Goal: Task Accomplishment & Management: Manage account settings

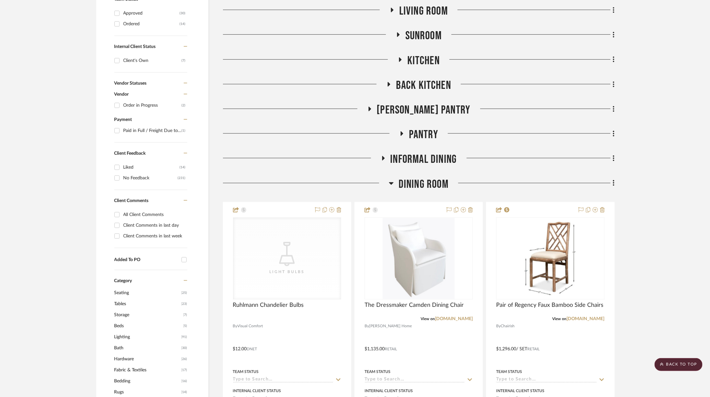
click at [431, 177] on span "Dining Room" at bounding box center [424, 184] width 50 height 14
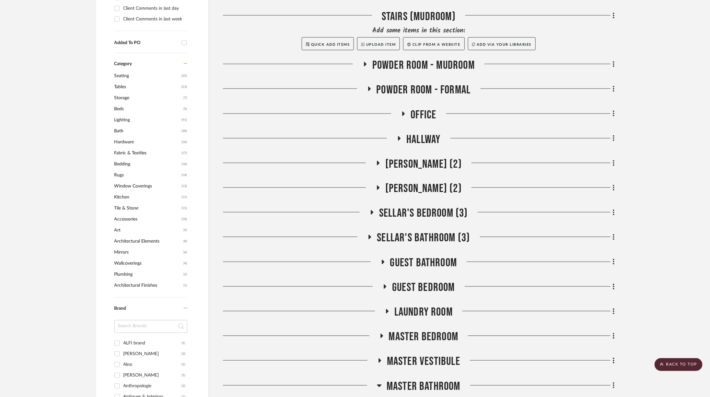
scroll to position [582, 0]
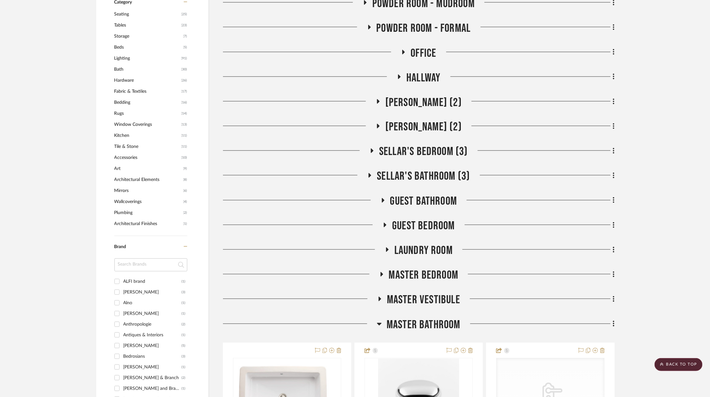
click at [424, 244] on span "Laundry Room" at bounding box center [423, 251] width 58 height 14
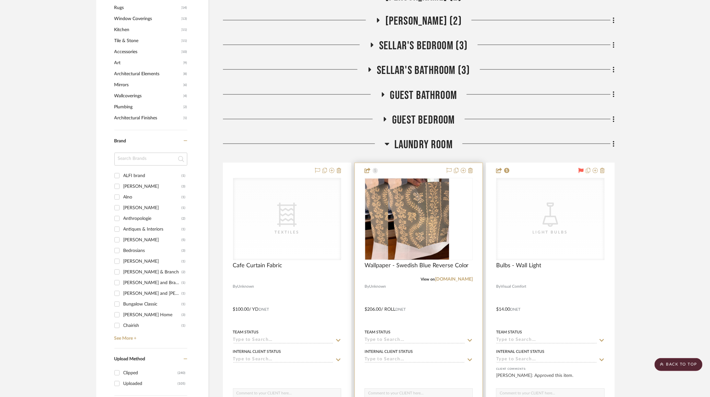
scroll to position [708, 0]
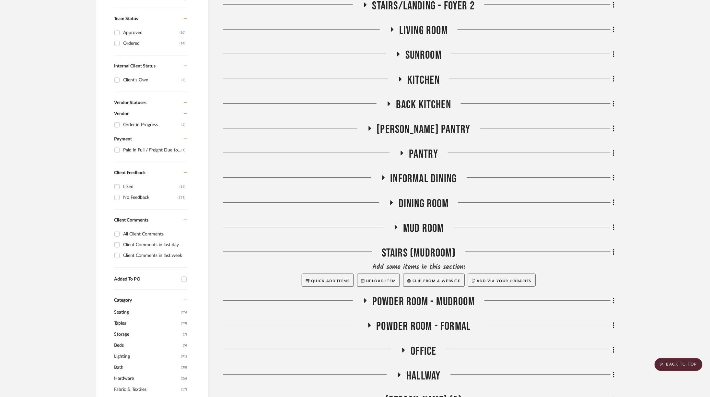
scroll to position [0, 0]
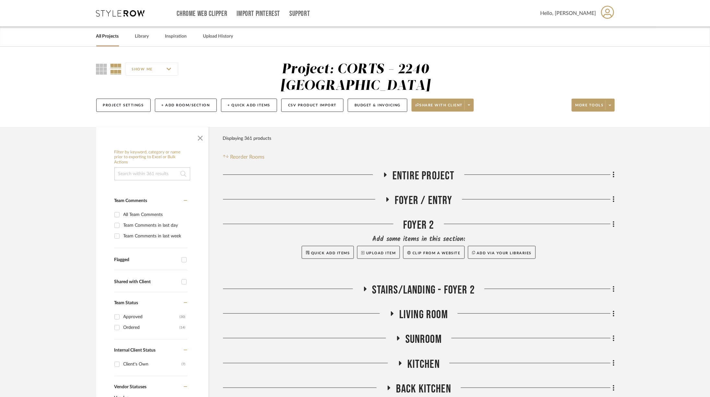
click at [115, 16] on icon at bounding box center [120, 13] width 49 height 6
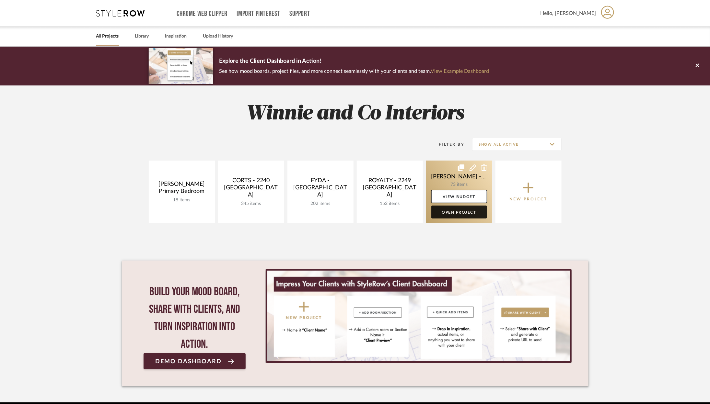
click at [464, 215] on link "Open Project" at bounding box center [459, 212] width 56 height 13
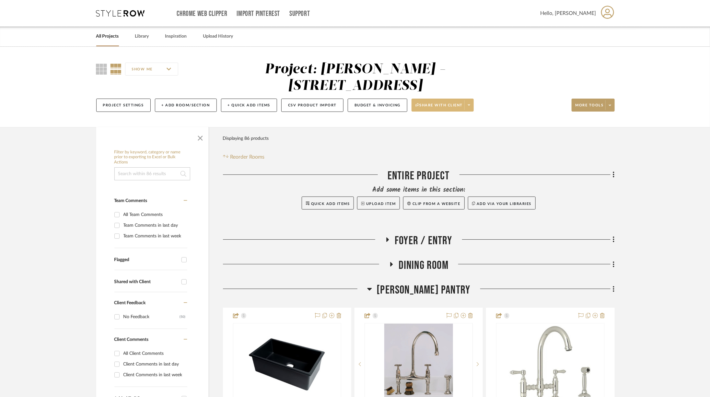
click at [469, 100] on span at bounding box center [468, 105] width 9 height 10
click at [463, 103] on button "Preview Client Dashboard" at bounding box center [444, 107] width 68 height 16
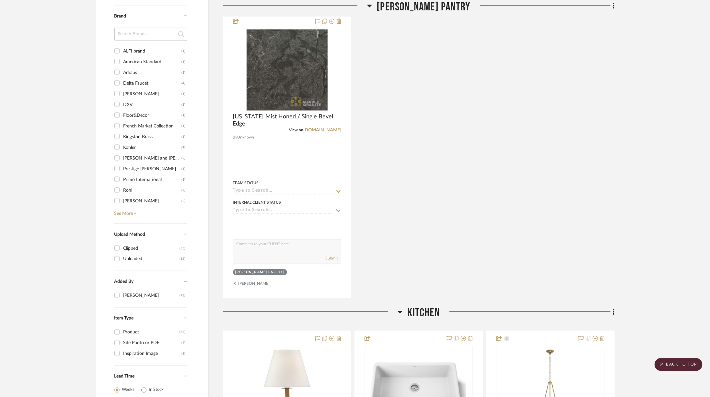
scroll to position [734, 0]
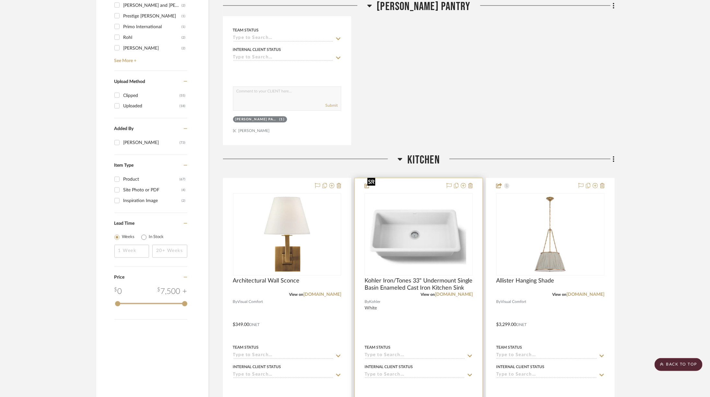
click at [0, 0] on img at bounding box center [0, 0] width 0 height 0
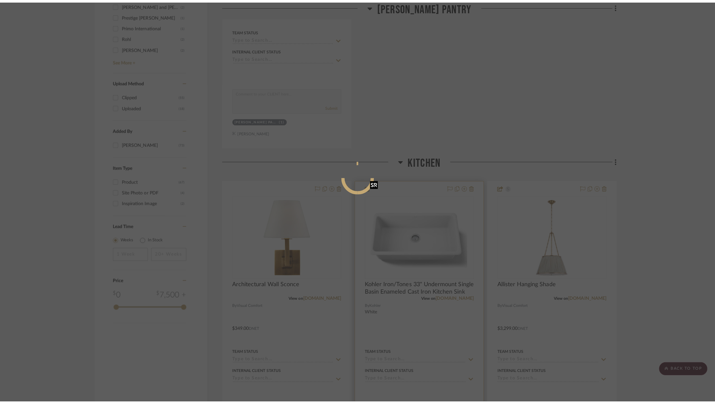
scroll to position [0, 0]
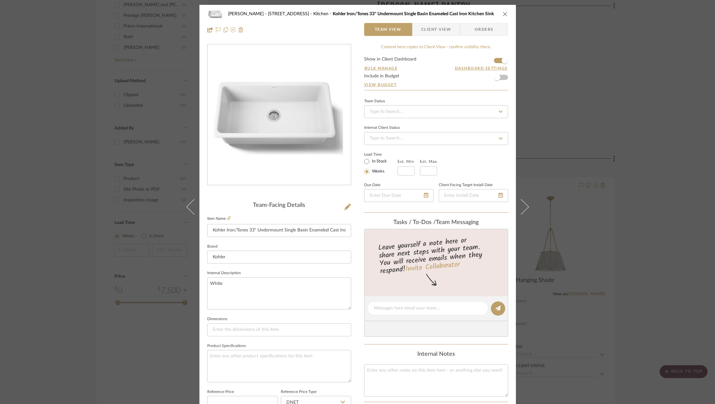
click at [437, 30] on span "Client View" at bounding box center [436, 29] width 30 height 13
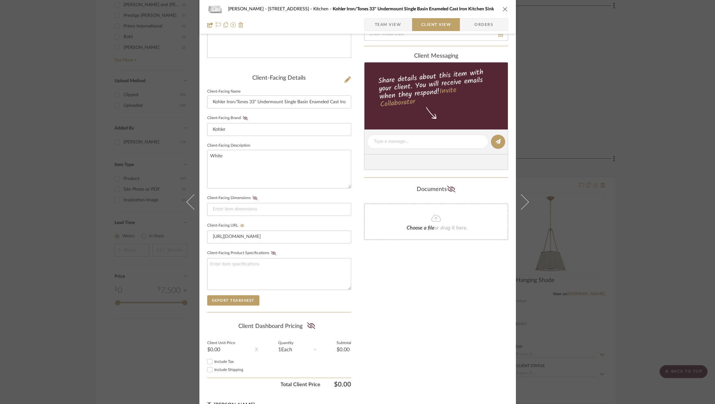
scroll to position [137, 0]
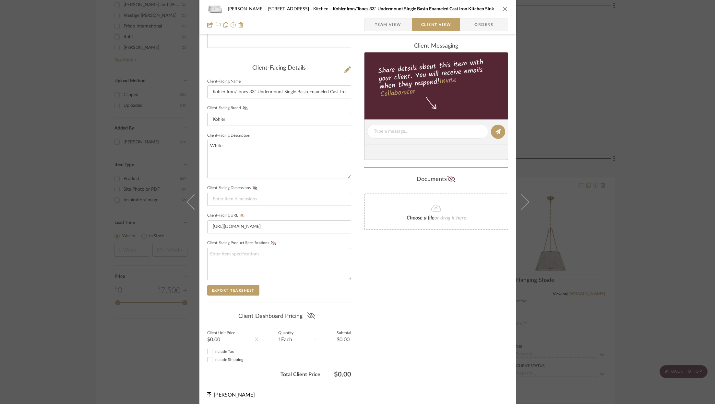
click at [309, 316] on icon at bounding box center [311, 316] width 8 height 6
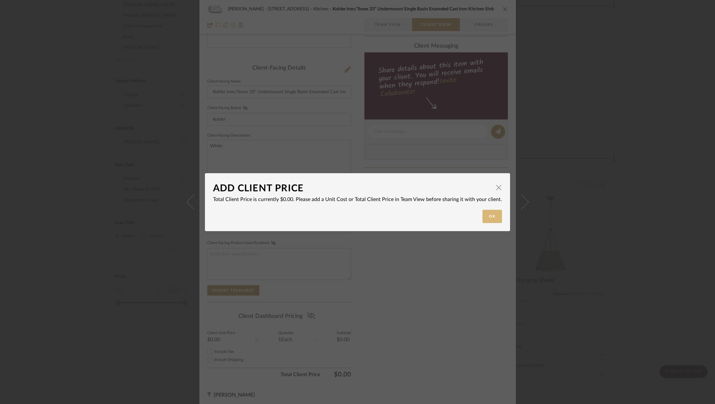
click at [489, 223] on button "Ok" at bounding box center [491, 216] width 19 height 13
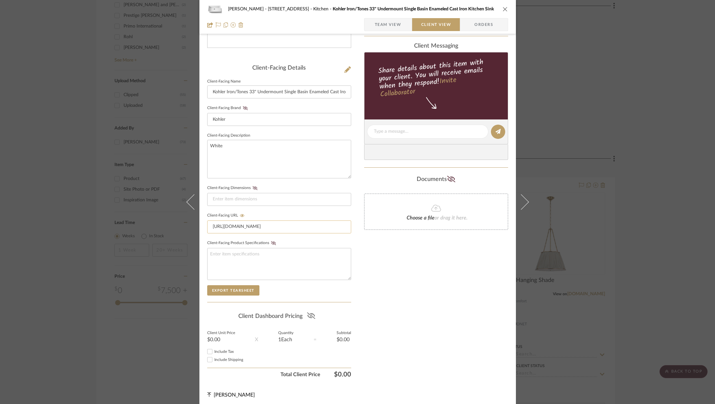
click at [242, 225] on input "https://www.fergusonhome.com/kohler-k-5707/s1292720?uid=3069099&searchId=1ArLjv…" at bounding box center [279, 227] width 144 height 13
click at [385, 31] on div "ZAFIRIDES - 2286 Yorkshire Road Kitchen Kohler Iron/Tones 33" Undermount Single…" at bounding box center [357, 17] width 316 height 34
click at [388, 21] on span "Team View" at bounding box center [388, 24] width 27 height 13
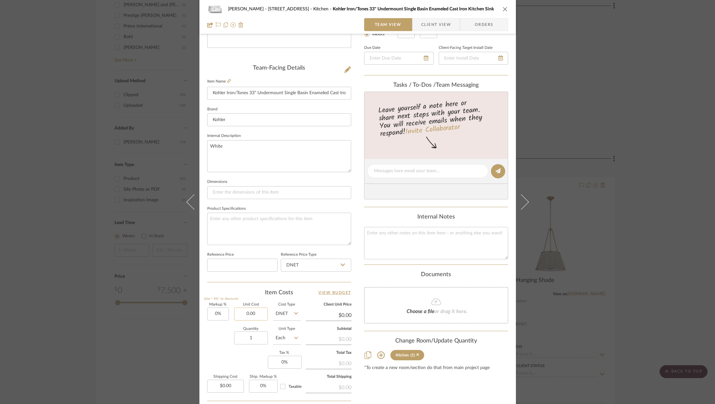
click at [251, 309] on input "0.00" at bounding box center [251, 314] width 34 height 13
type input "$935.24"
click at [417, 393] on div "Content here copies to Client View - confirm visibility there. Show in Client D…" at bounding box center [436, 173] width 144 height 533
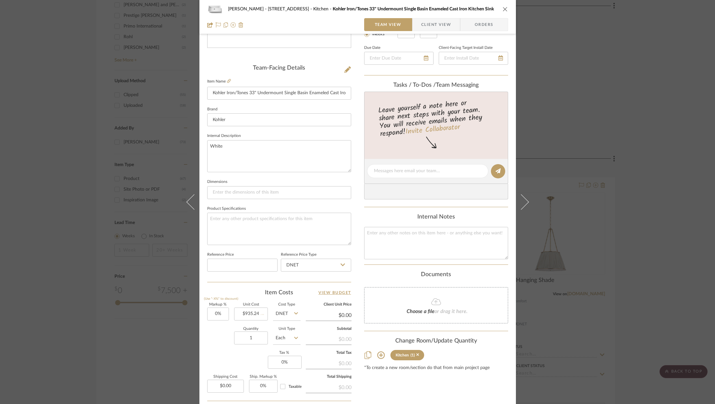
type input "$935.24"
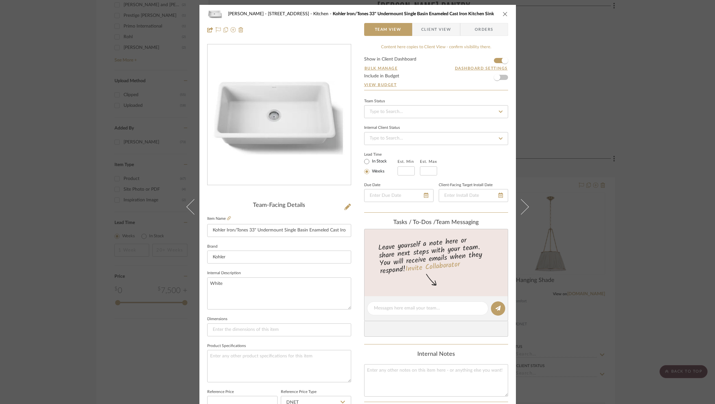
click at [432, 34] on span "Client View" at bounding box center [436, 29] width 30 height 13
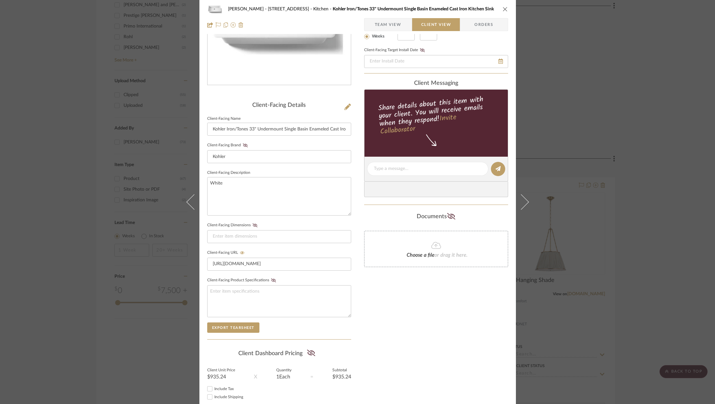
scroll to position [137, 0]
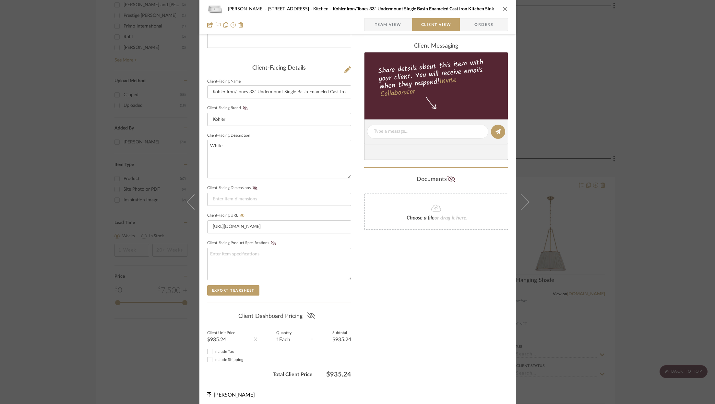
click at [309, 315] on icon at bounding box center [311, 316] width 8 height 6
click at [214, 350] on span "Include Tax" at bounding box center [223, 352] width 19 height 4
click at [212, 350] on input "Include Tax" at bounding box center [210, 352] width 8 height 8
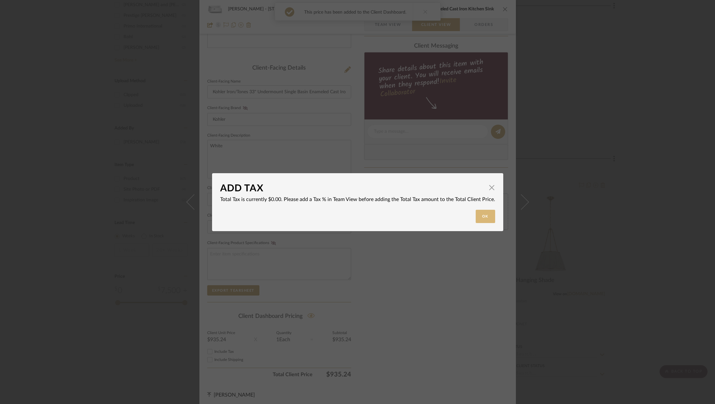
click at [481, 212] on button "Ok" at bounding box center [484, 216] width 19 height 13
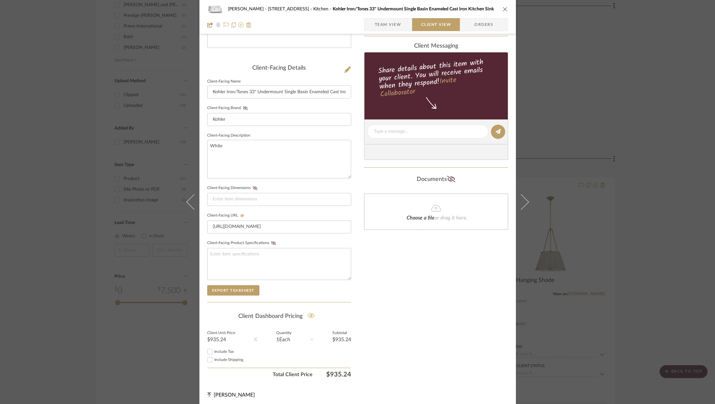
click at [214, 350] on span "Include Tax" at bounding box center [223, 352] width 19 height 4
click at [214, 348] on input "Include Tax" at bounding box center [210, 352] width 8 height 8
checkbox input "false"
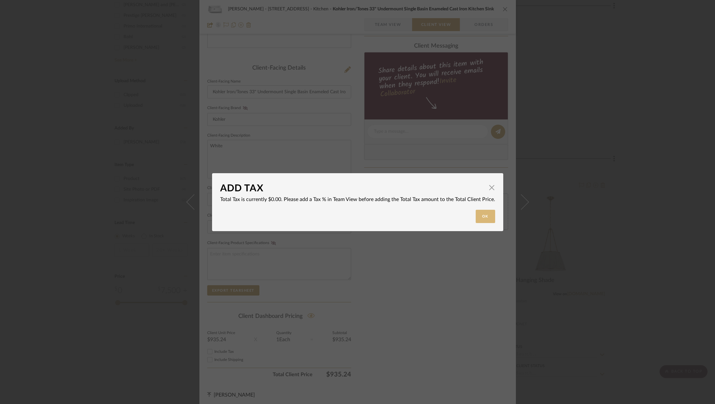
click at [486, 215] on button "Ok" at bounding box center [484, 216] width 19 height 13
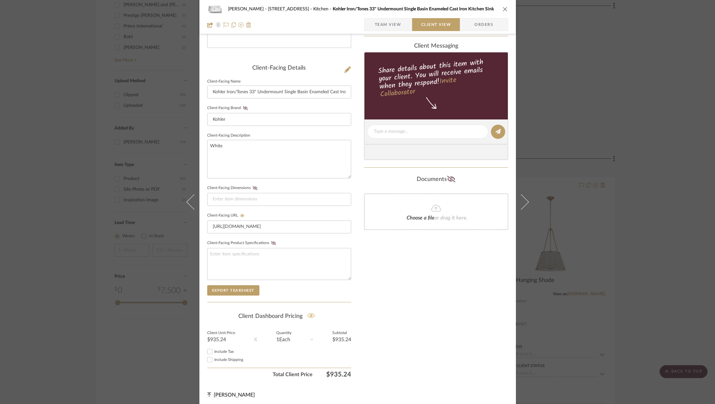
click at [502, 8] on icon "close" at bounding box center [504, 8] width 5 height 5
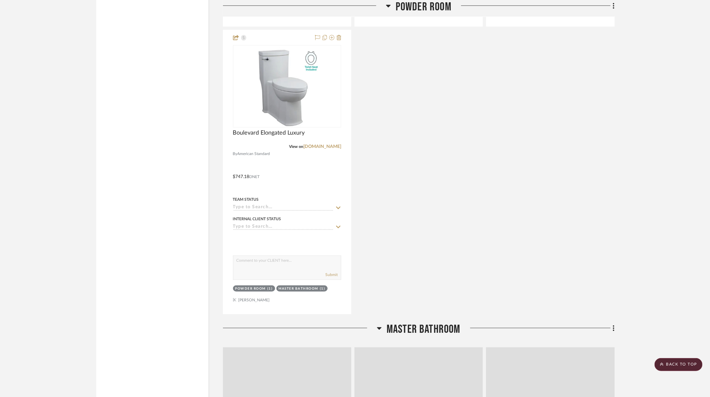
scroll to position [3100, 0]
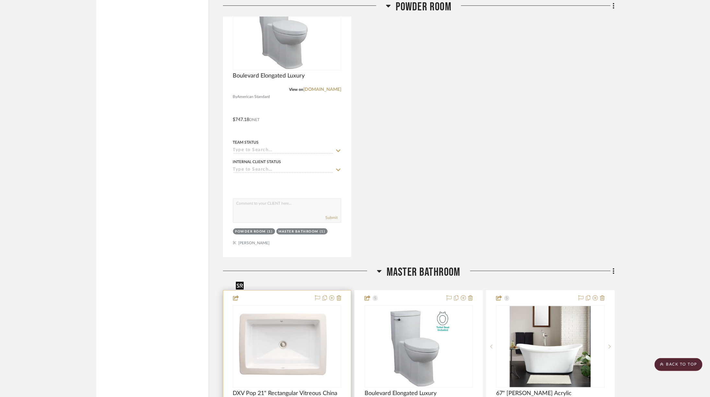
click at [0, 0] on img at bounding box center [0, 0] width 0 height 0
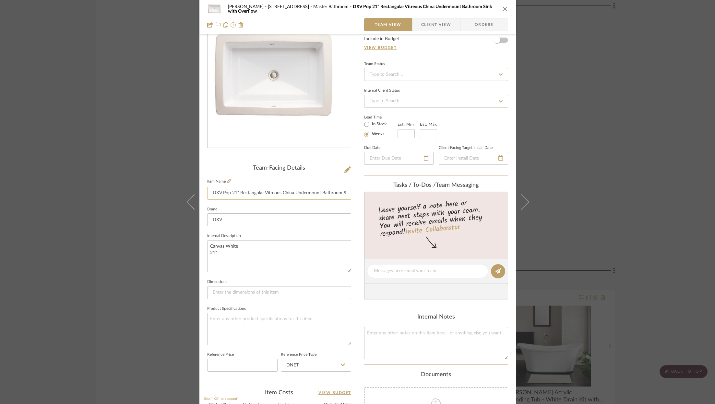
scroll to position [22, 0]
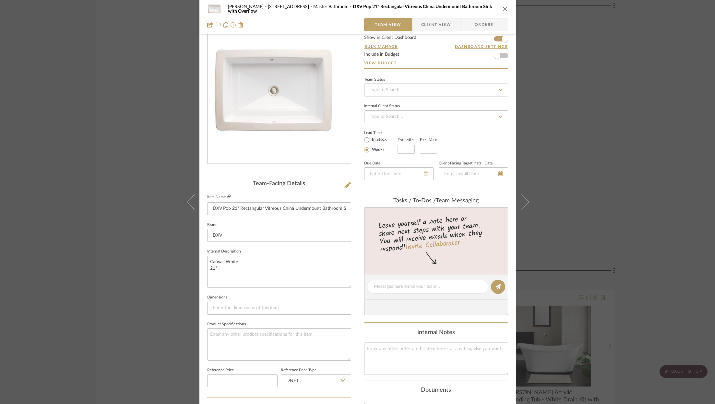
click at [227, 198] on icon at bounding box center [229, 197] width 4 height 4
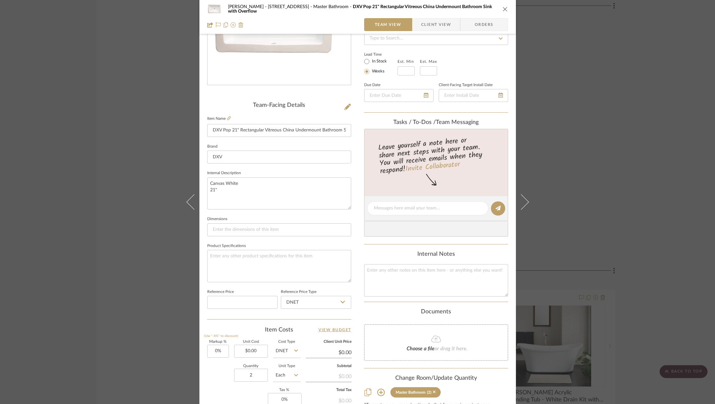
scroll to position [197, 0]
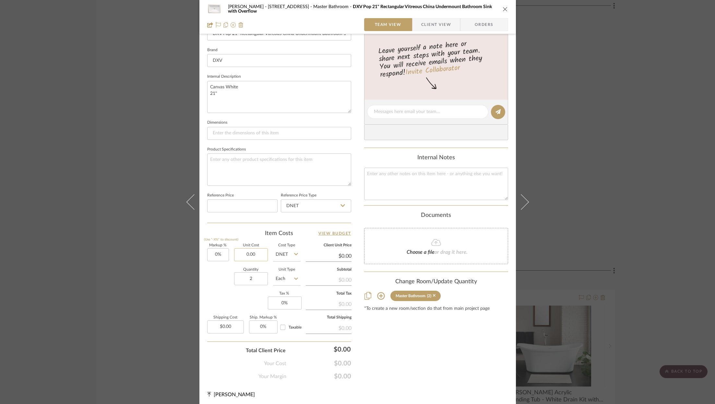
click at [258, 257] on input "0.00" at bounding box center [251, 255] width 34 height 13
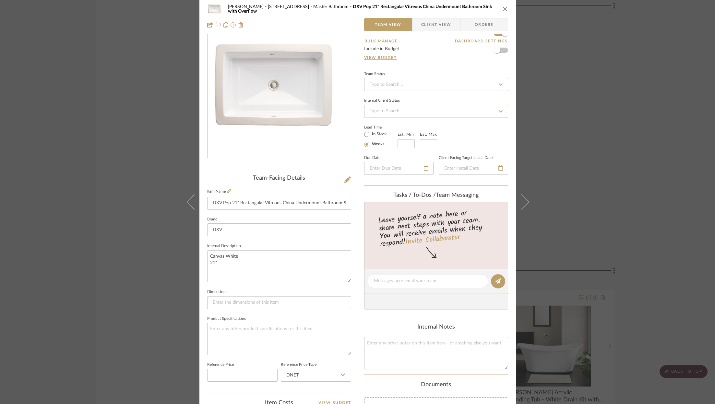
scroll to position [0, 0]
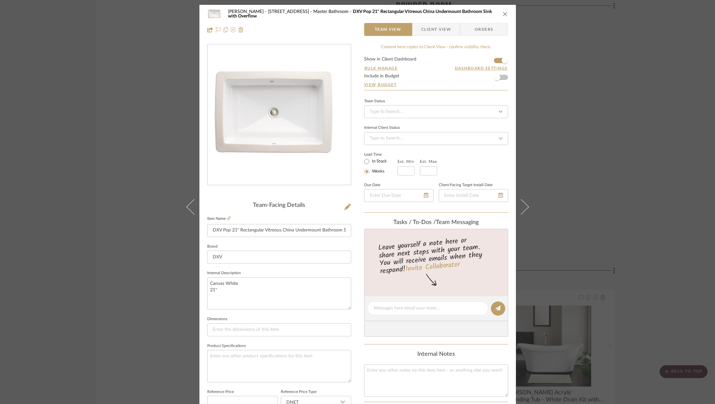
type input "$322.38"
click at [436, 27] on span "Client View" at bounding box center [436, 29] width 30 height 13
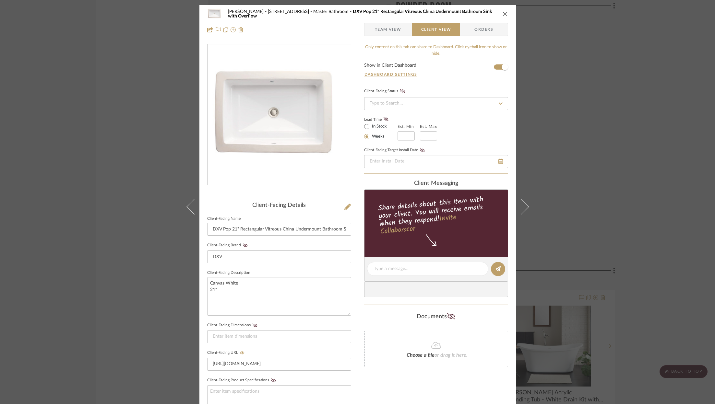
scroll to position [137, 0]
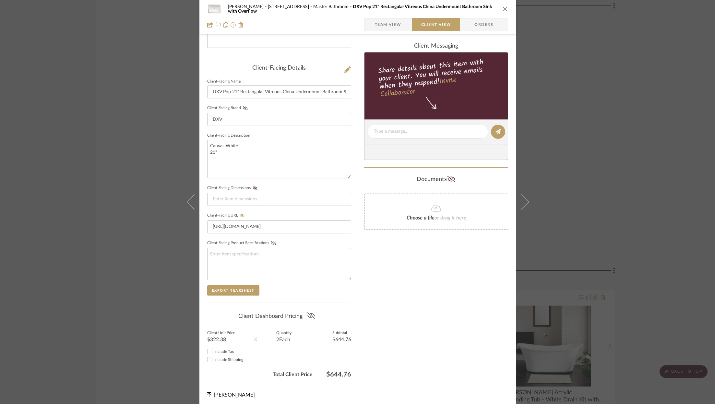
click at [313, 312] on fa-icon at bounding box center [311, 317] width 8 height 10
click at [503, 12] on div "ZAFIRIDES - 2286 Yorkshire Road Master Bathroom DXV Pop 21" Rectangular Vitreou…" at bounding box center [357, 9] width 301 height 13
click at [666, 144] on div "ZAFIRIDES - 2286 Yorkshire Road Master Bathroom DXV Pop 21" Rectangular Vitreou…" at bounding box center [357, 202] width 715 height 404
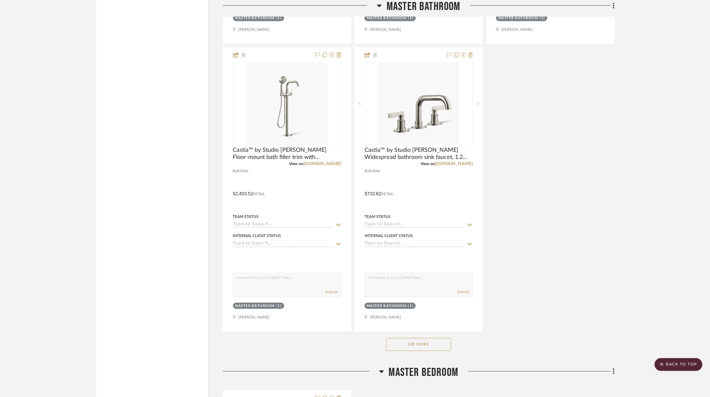
scroll to position [3921, 0]
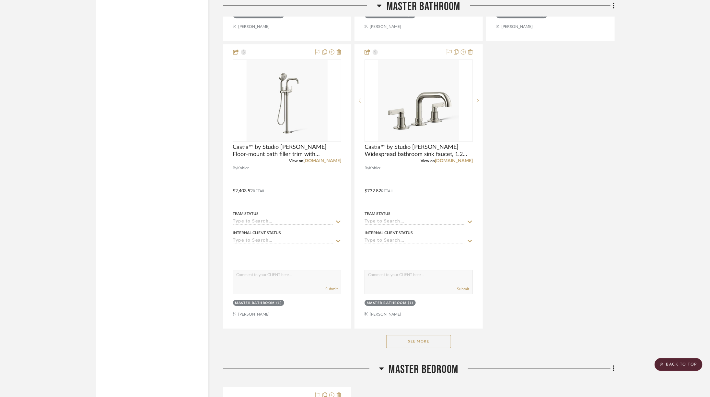
click at [427, 335] on button "See More" at bounding box center [418, 341] width 65 height 13
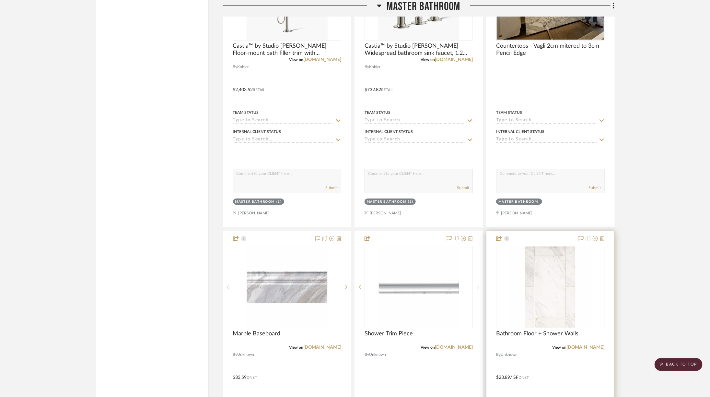
scroll to position [4031, 0]
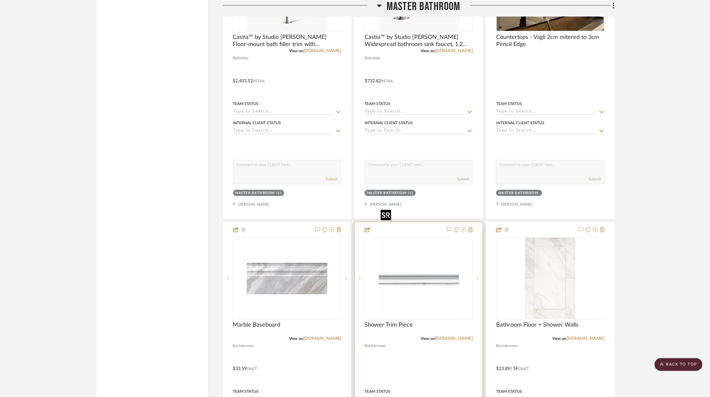
click at [0, 0] on img at bounding box center [0, 0] width 0 height 0
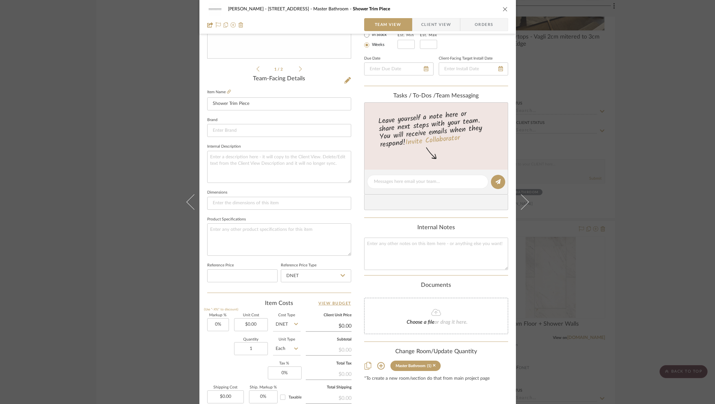
scroll to position [101, 0]
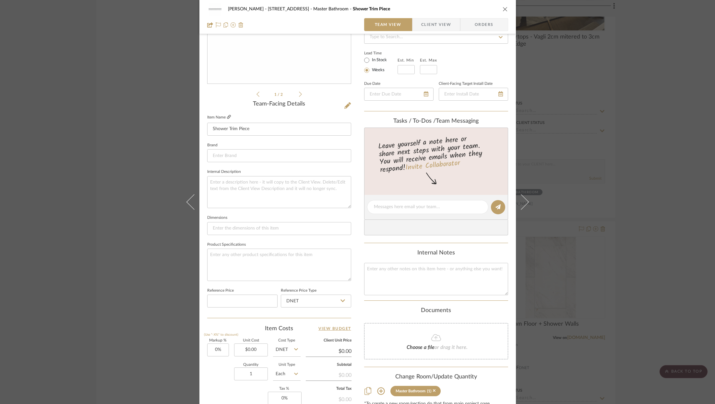
click at [227, 119] on link at bounding box center [229, 118] width 4 height 6
click at [344, 105] on icon at bounding box center [347, 105] width 6 height 6
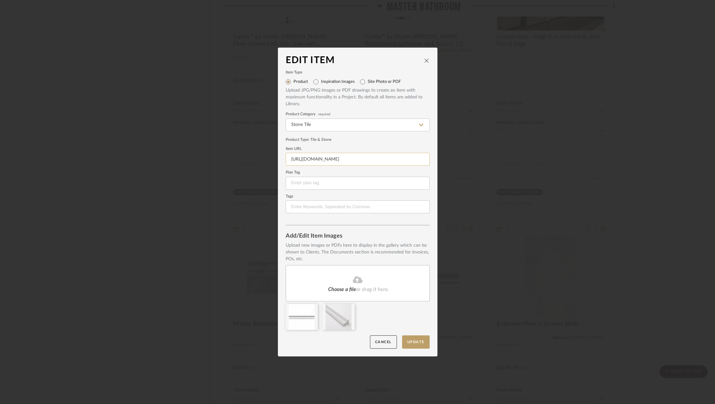
click at [318, 164] on input "https://app.stylerow.com/projects/6mGpjP/items" at bounding box center [358, 159] width 144 height 13
paste input "www.tileshop.com/products/volakas-honed-marble-barnes-wall-trim-tile-681296"
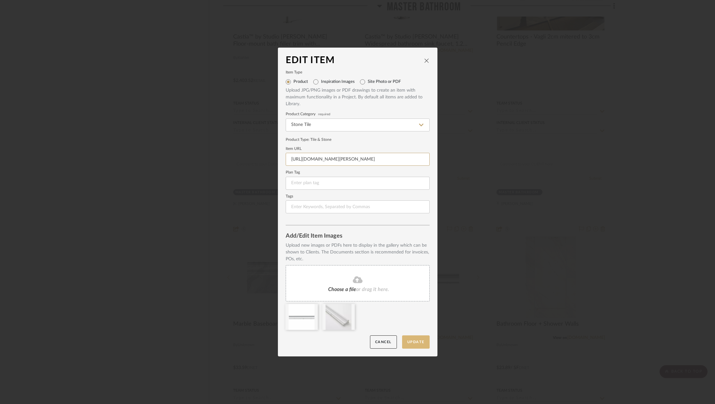
type input "https://www.tileshop.com/products/volakas-honed-marble-barnes-wall-trim-tile-68…"
click at [418, 337] on button "Update" at bounding box center [416, 342] width 28 height 13
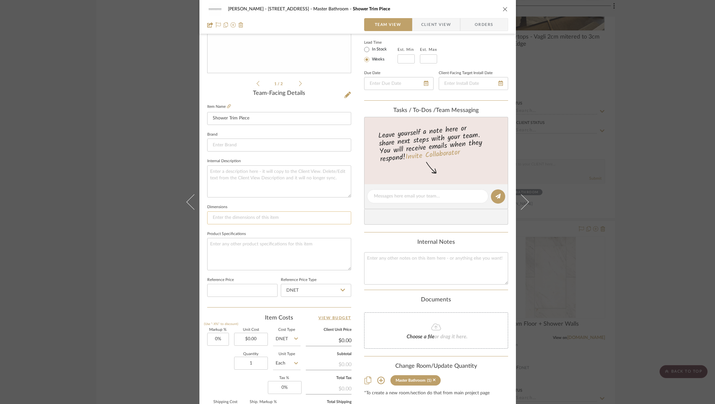
scroll to position [197, 0]
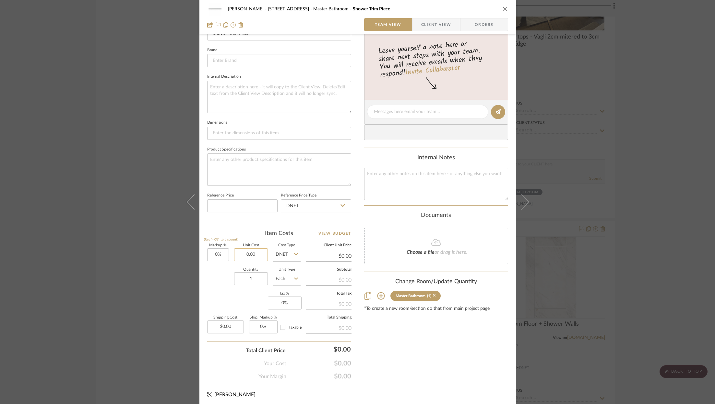
click at [254, 257] on input "0.00" at bounding box center [251, 255] width 34 height 13
type input "$24.99"
click at [417, 343] on div "Content here copies to Client View - confirm visibility there. Show in Client D…" at bounding box center [436, 113] width 144 height 533
type input "$24.99"
click at [424, 20] on span "Client View" at bounding box center [436, 24] width 30 height 13
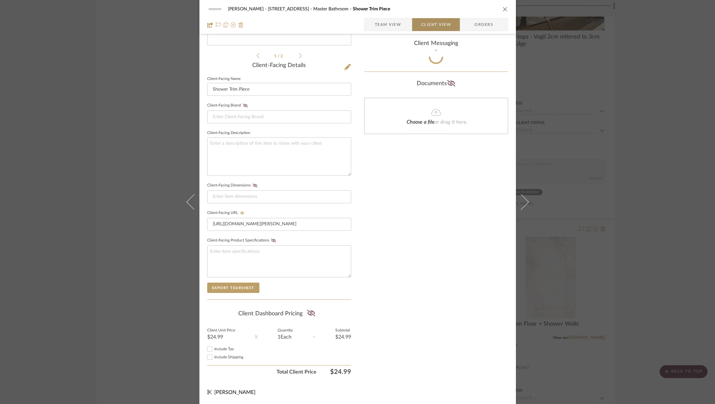
scroll to position [137, 0]
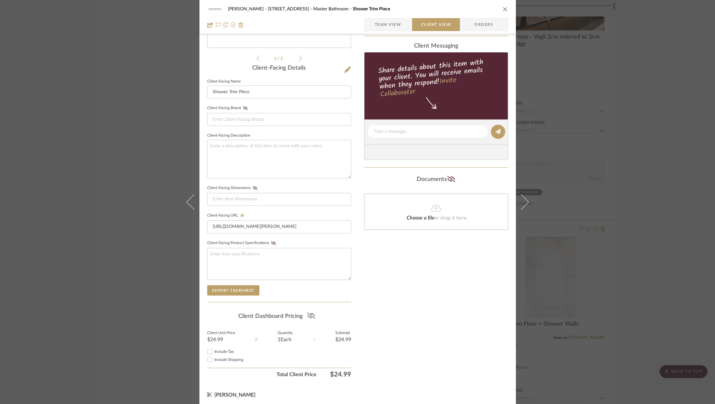
click at [308, 314] on icon at bounding box center [311, 316] width 8 height 6
click at [503, 9] on icon "close" at bounding box center [504, 8] width 5 height 5
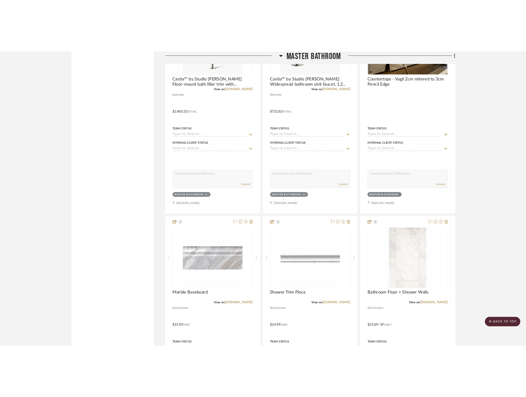
scroll to position [4048, 0]
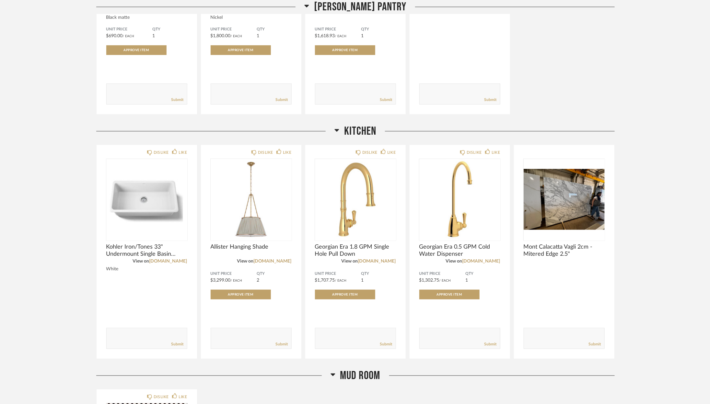
scroll to position [227, 0]
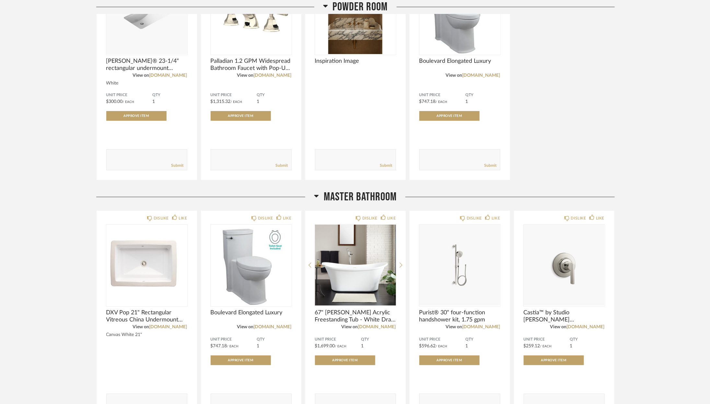
scroll to position [1376, 0]
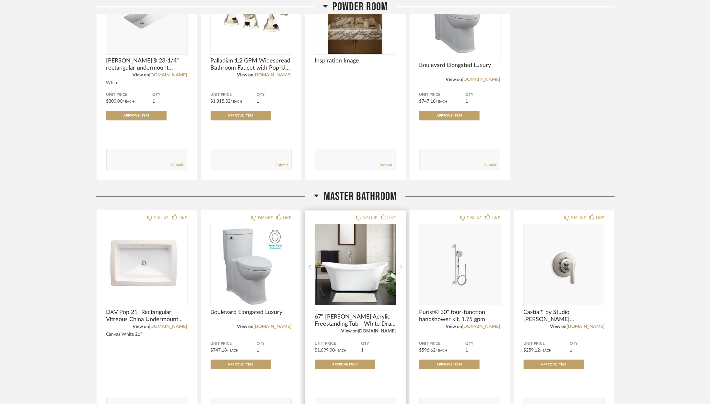
click at [363, 333] on link "signaturehardware.com" at bounding box center [377, 331] width 38 height 5
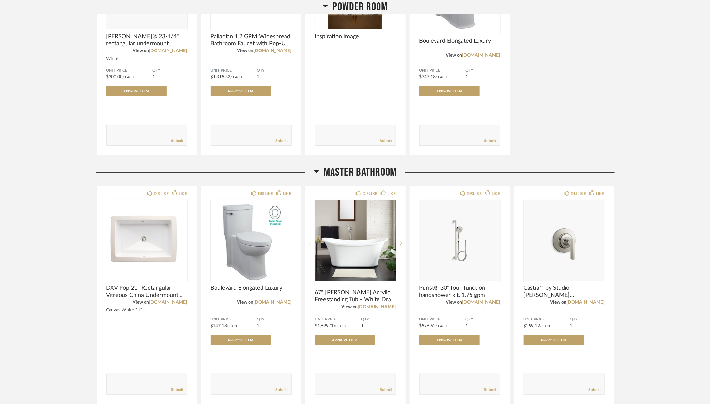
scroll to position [1413, 0]
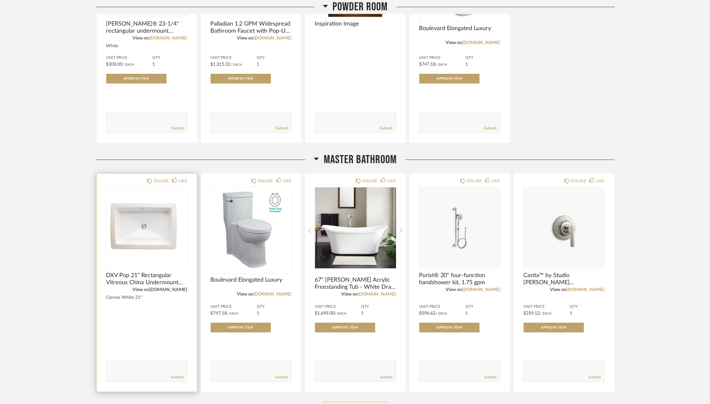
click at [169, 290] on link "[DOMAIN_NAME]" at bounding box center [168, 290] width 38 height 5
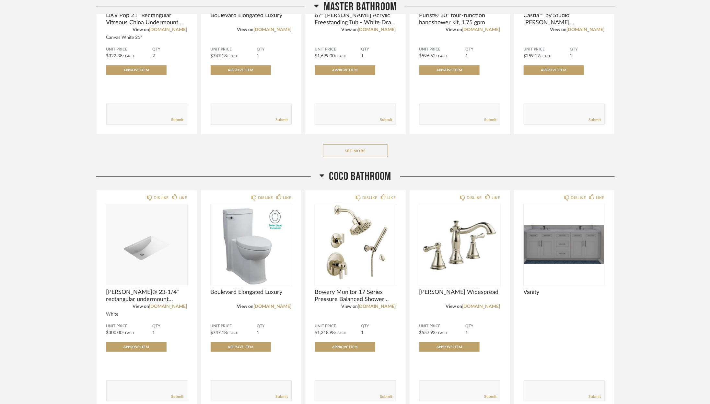
scroll to position [1706, 0]
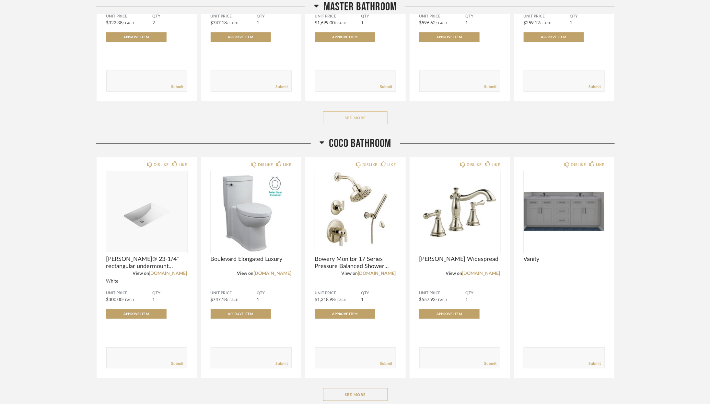
click at [377, 115] on button "See More" at bounding box center [355, 117] width 65 height 13
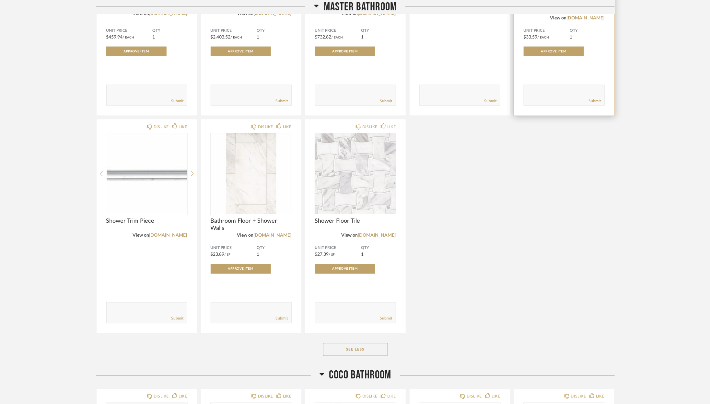
scroll to position [1916, 0]
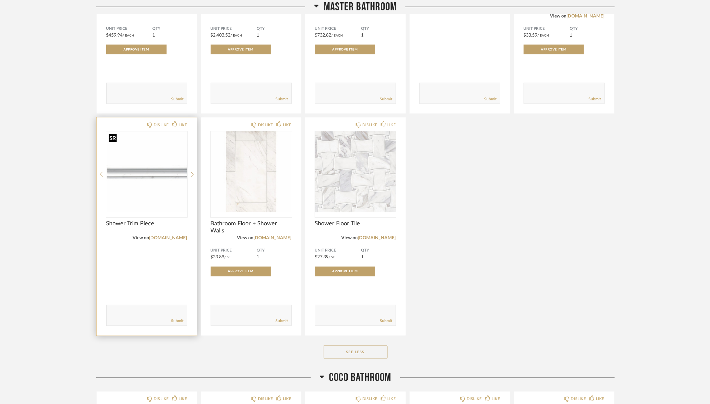
click at [150, 195] on img "0" at bounding box center [146, 172] width 81 height 81
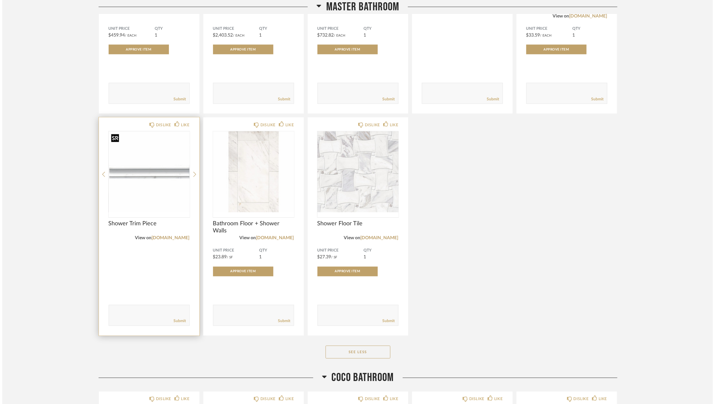
scroll to position [0, 0]
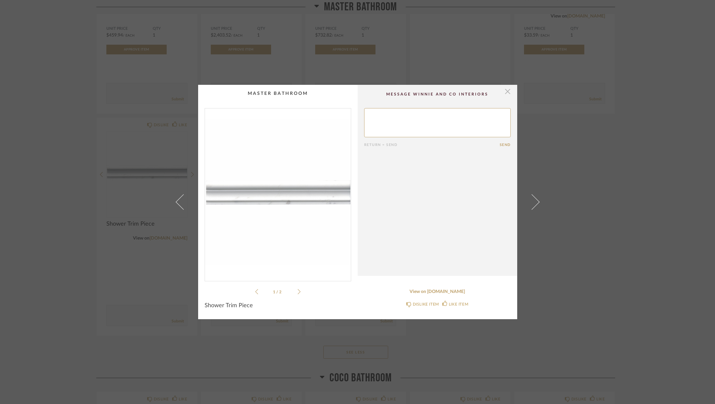
click at [503, 90] on span "button" at bounding box center [507, 91] width 13 height 13
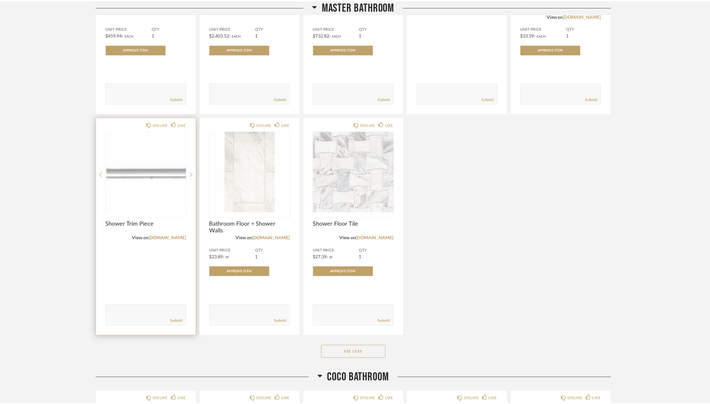
scroll to position [1916, 0]
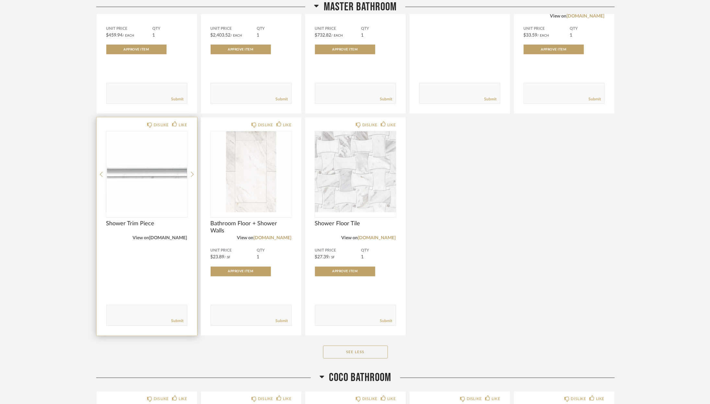
click at [171, 240] on link "app.stylerow.com" at bounding box center [168, 238] width 38 height 5
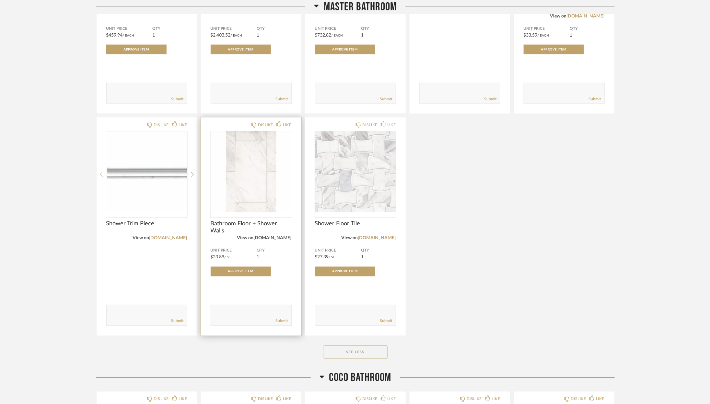
click at [275, 239] on link "tileshop.com" at bounding box center [273, 238] width 38 height 5
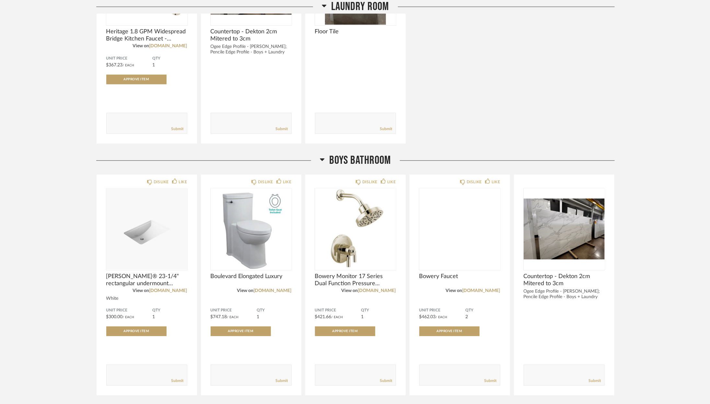
scroll to position [2256, 0]
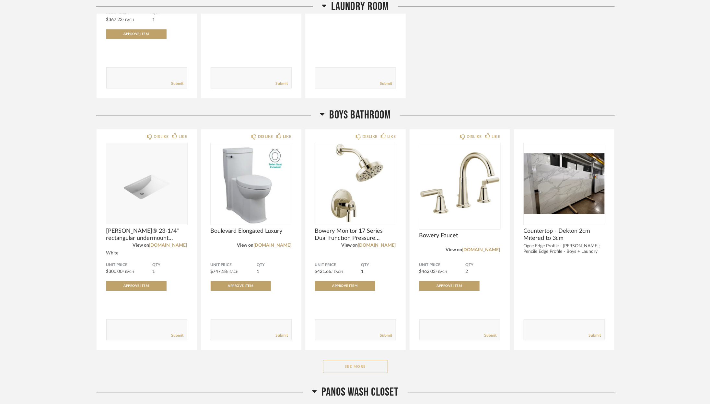
click at [383, 373] on button "See More" at bounding box center [355, 366] width 65 height 13
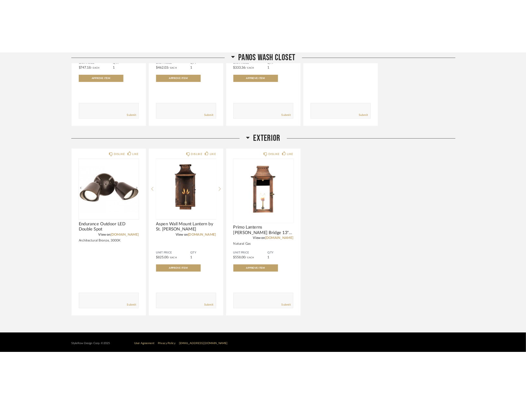
scroll to position [3234, 0]
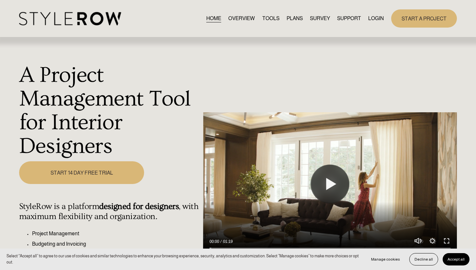
click at [375, 16] on link "LOGIN" at bounding box center [376, 18] width 16 height 9
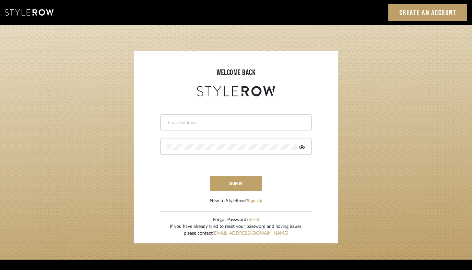
click at [216, 124] on input "email" at bounding box center [235, 122] width 136 height 6
type input "ashley@winnieandcointeriors.com"
click at [201, 150] on div at bounding box center [235, 146] width 151 height 16
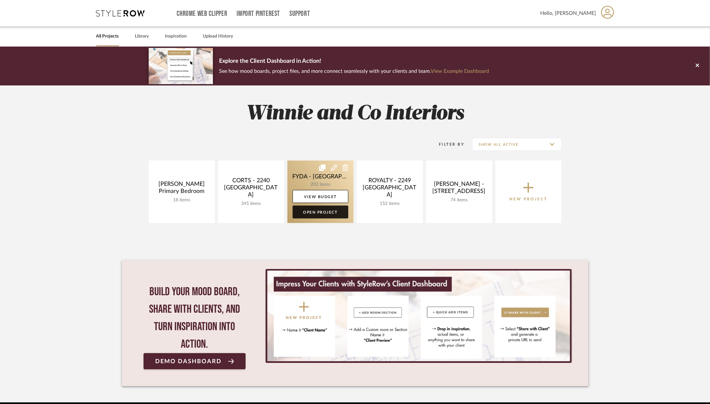
click at [321, 212] on link "Open Project" at bounding box center [321, 212] width 56 height 13
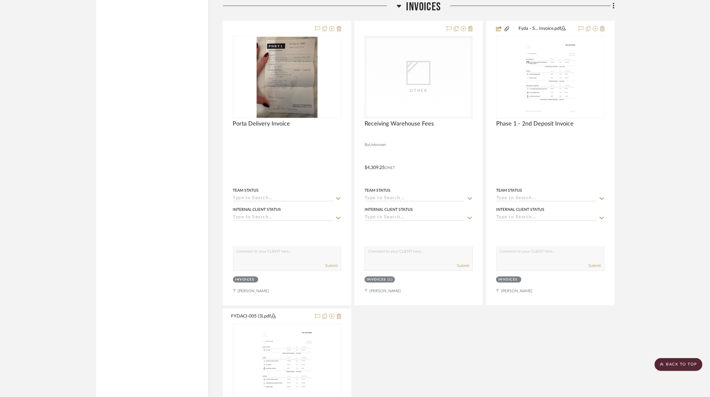
scroll to position [2357, 0]
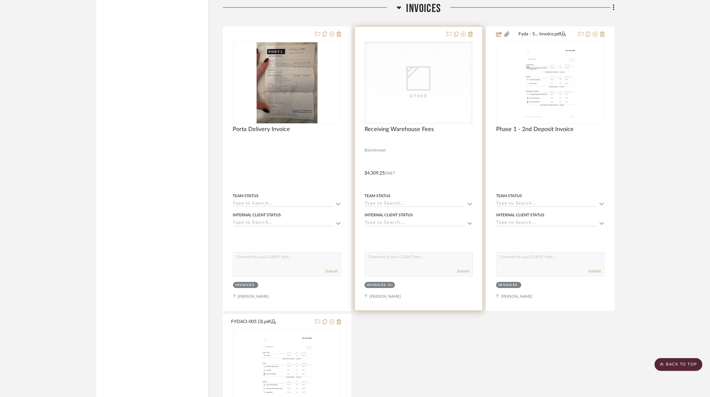
click at [425, 66] on icon "0" at bounding box center [418, 78] width 24 height 24
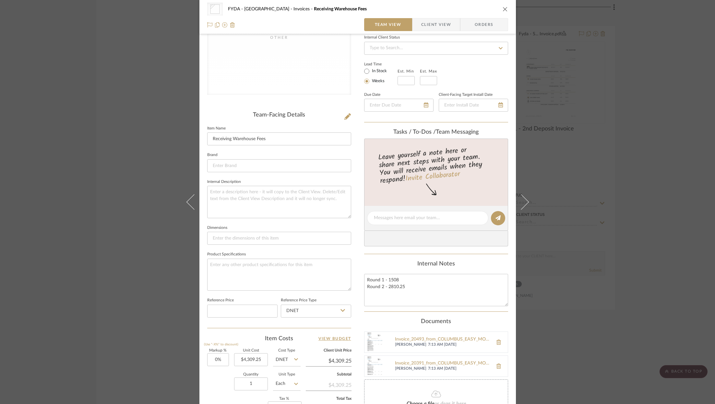
scroll to position [91, 0]
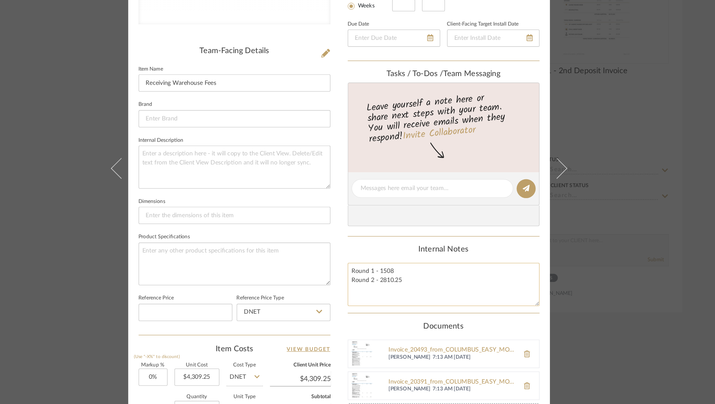
click at [390, 284] on textarea "Round 1 - 1508 Round 2 - 2810.25" at bounding box center [436, 289] width 144 height 32
type textarea "Round 1 - 1508 Round 2 - 2910.25"
click at [438, 337] on div "Invoice_20493_from_COLUMBUS_EASY_MOVE_INC.pdf" at bounding box center [442, 338] width 95 height 5
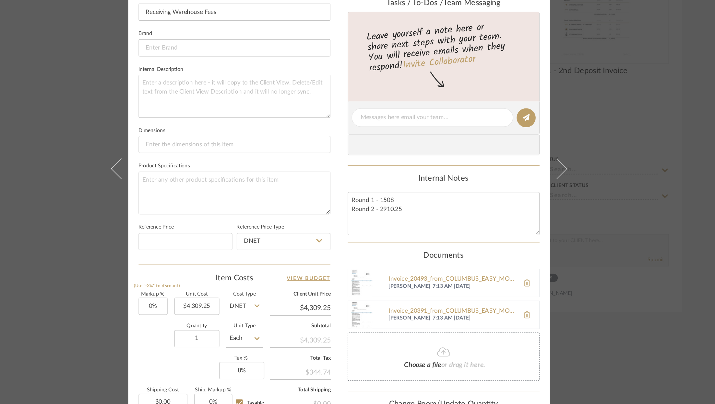
scroll to position [195, 0]
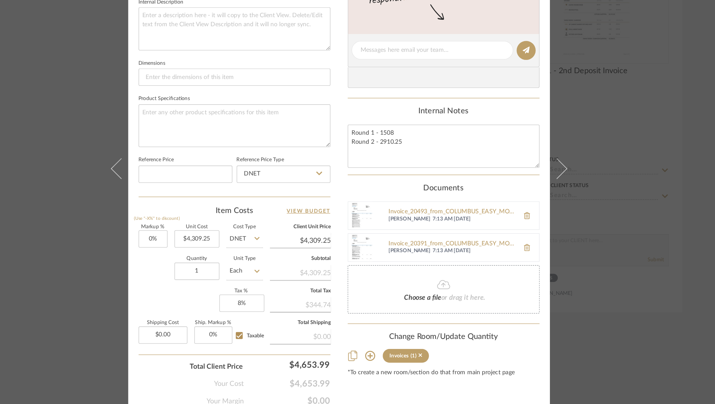
click at [436, 286] on icon at bounding box center [436, 290] width 10 height 8
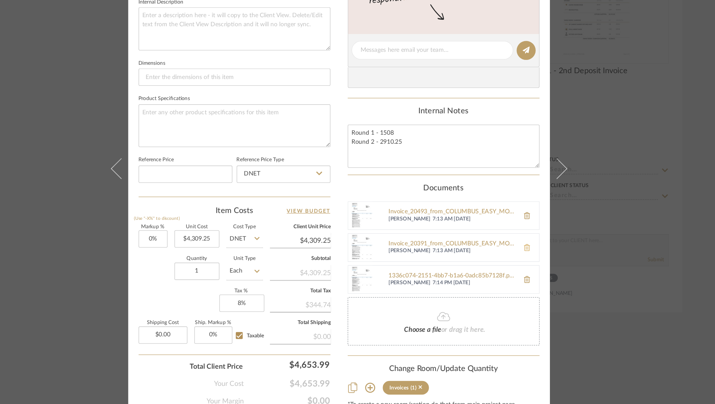
click at [498, 259] on icon at bounding box center [498, 261] width 5 height 5
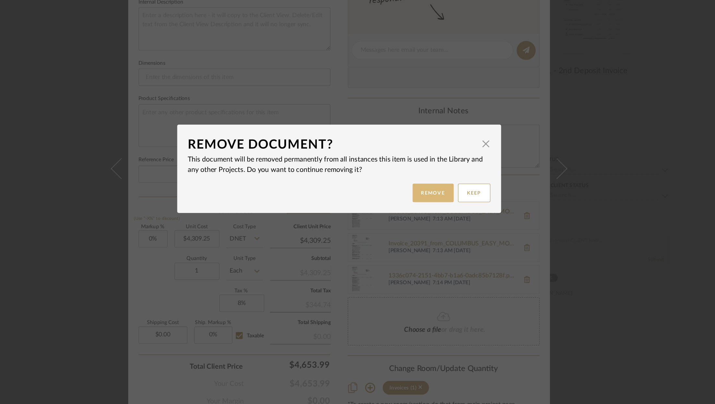
click at [434, 222] on button "Remove" at bounding box center [428, 221] width 31 height 14
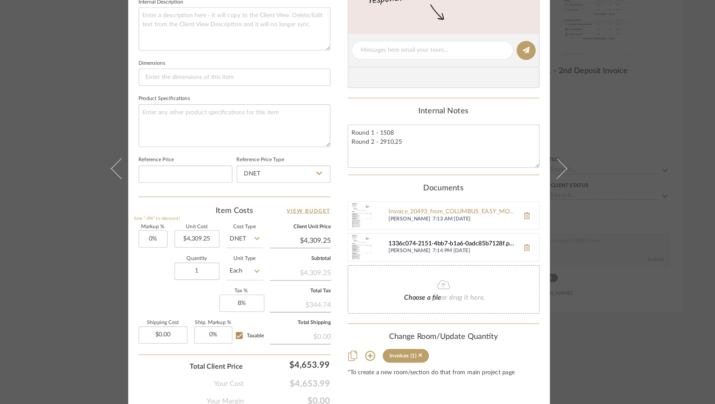
click at [419, 258] on div "1336c074-2151-4bb7-b1a6-0adc85b7128f.pdf" at bounding box center [442, 258] width 95 height 5
click at [444, 233] on div "Invoice_20493_from_COLUMBUS_EASY_MOVE_INC.pdf" at bounding box center [442, 234] width 95 height 5
click at [460, 233] on div "Invoice_20493_from_COLUMBUS_EASY_MOVE_INC.pdf" at bounding box center [442, 234] width 95 height 5
click at [496, 236] on icon at bounding box center [498, 237] width 5 height 5
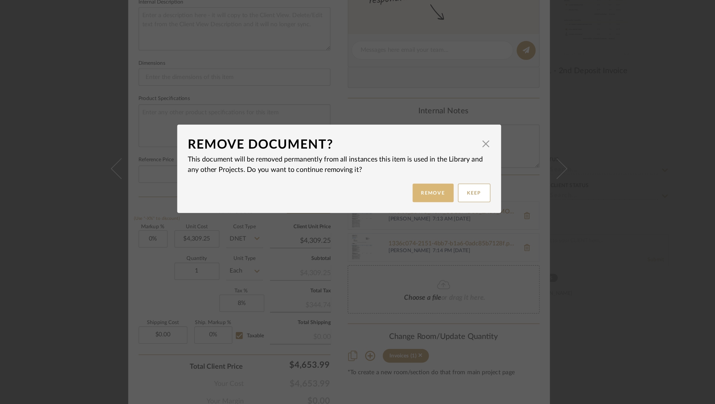
click at [425, 215] on button "Remove" at bounding box center [428, 221] width 31 height 14
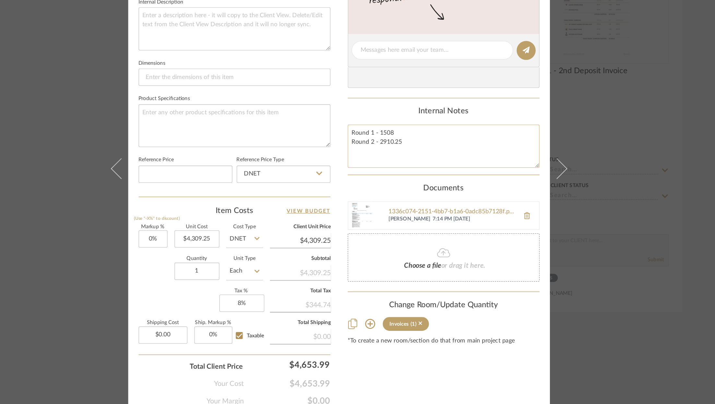
click at [416, 182] on textarea "Round 1 - 1508 Round 2 - 2910.25" at bounding box center [436, 185] width 144 height 32
click at [424, 279] on div "Choose a file or drag it here." at bounding box center [436, 269] width 144 height 36
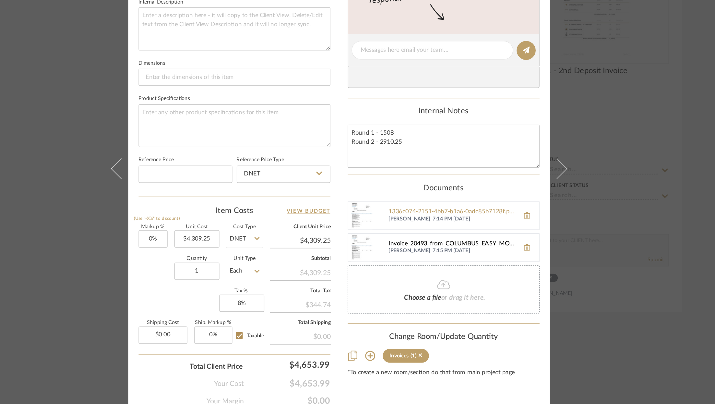
click at [423, 258] on div "Invoice_20493_from_COLUMBUS_EASY_MOVE_INC.pdf" at bounding box center [442, 258] width 95 height 5
click at [416, 297] on span "Choose a file" at bounding box center [420, 299] width 28 height 5
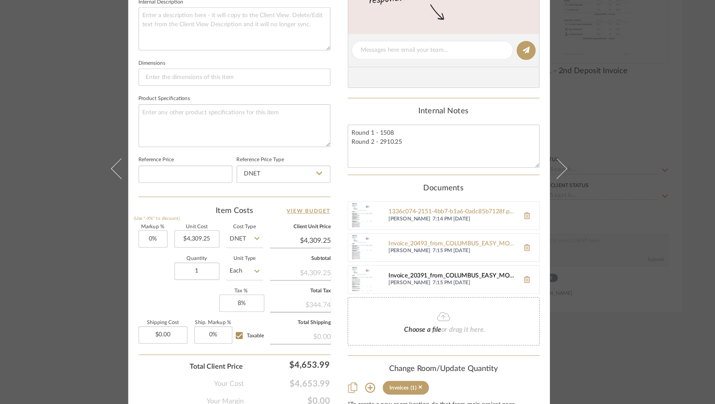
click at [421, 282] on div "Invoice_20391_from_COLUMBUS_EASY_MOVE_INC.pdf" at bounding box center [442, 282] width 95 height 5
click at [497, 260] on icon at bounding box center [498, 261] width 5 height 5
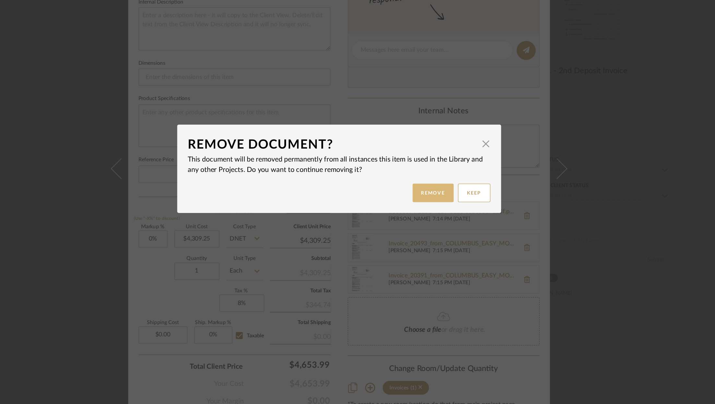
click at [417, 224] on button "Remove" at bounding box center [428, 221] width 31 height 14
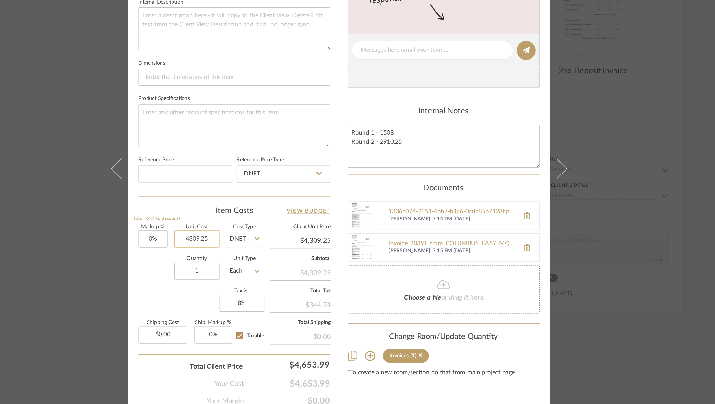
click at [249, 252] on input "4309.25" at bounding box center [251, 255] width 34 height 13
type input "$4,309.25"
click at [429, 283] on div "Choose a file or drag it here." at bounding box center [436, 293] width 144 height 36
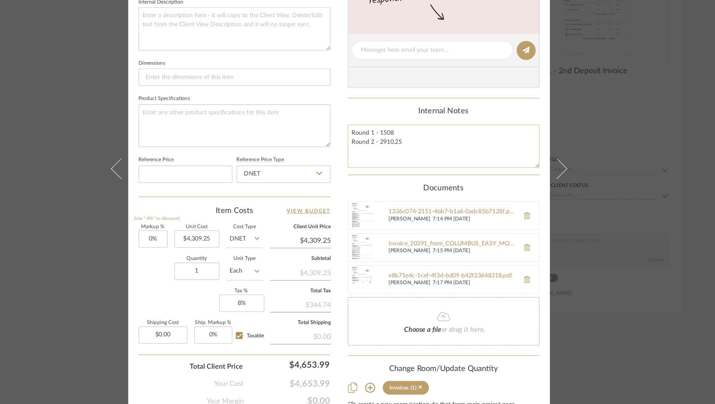
click at [417, 178] on textarea "Round 1 - 1508 Round 2 - 2910.25" at bounding box center [436, 185] width 144 height 32
type textarea "Round 1 - 1508 Round 2 - 2910.25 Round 3 - 70"
type input "4309.25"
click at [252, 254] on input "4309.25" at bounding box center [251, 255] width 34 height 13
type input "$4,488.25"
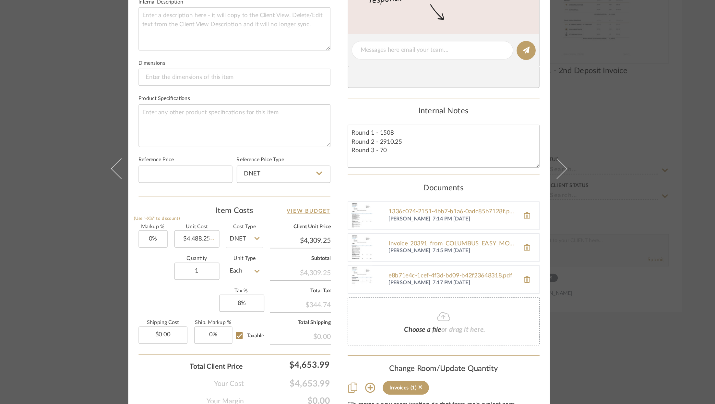
click at [353, 318] on div "Other FYDA - 655 City Park Invoices Receiving Warehouse Fees Team View Client V…" at bounding box center [357, 108] width 316 height 599
type input "$4,488.25"
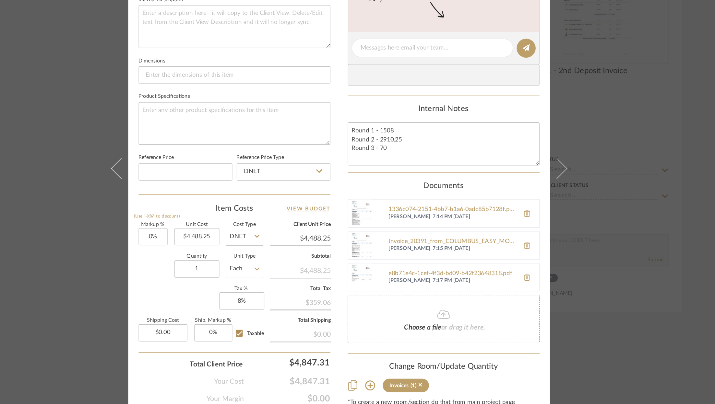
click at [606, 205] on div "Other FYDA - 655 City Park Invoices Receiving Warehouse Fees Team View Client V…" at bounding box center [357, 202] width 715 height 404
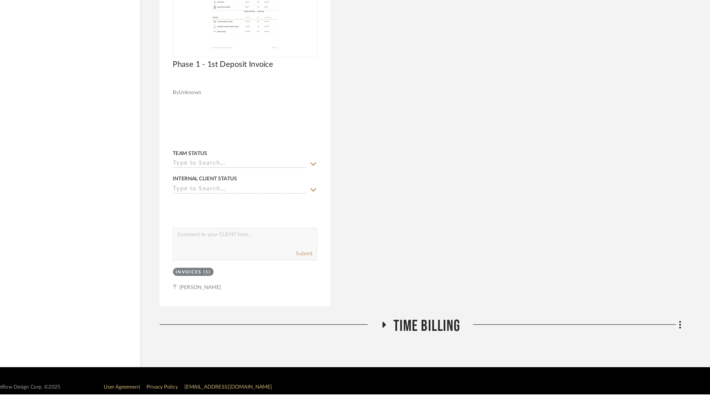
scroll to position [2625, 0]
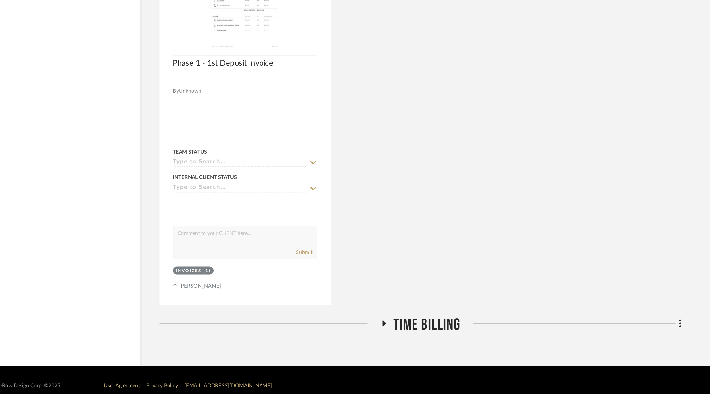
click at [444, 338] on span "Time Billing" at bounding box center [424, 345] width 50 height 14
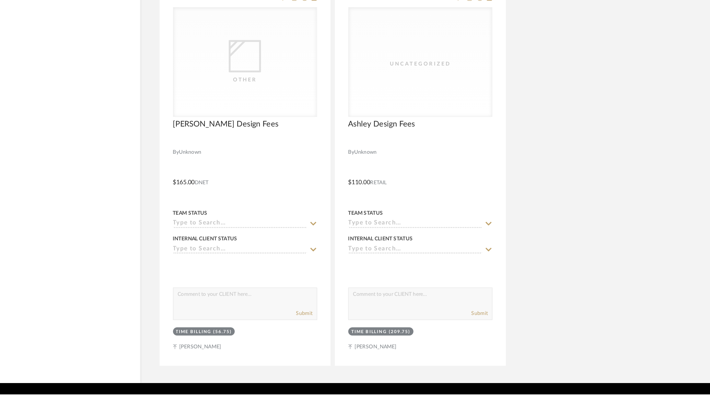
scroll to position [2908, 0]
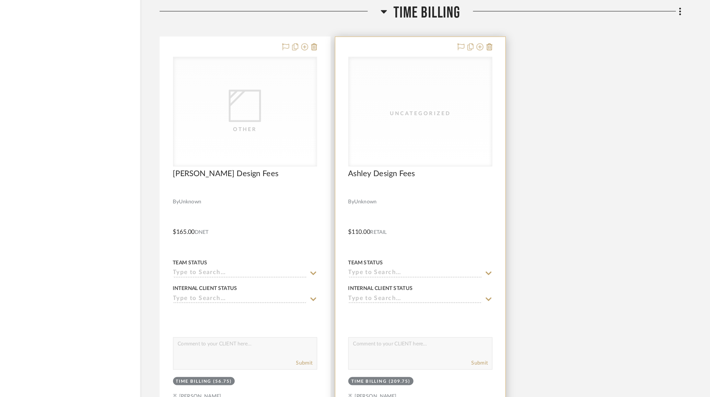
click at [0, 0] on div "Uncategorized" at bounding box center [0, 0] width 0 height 0
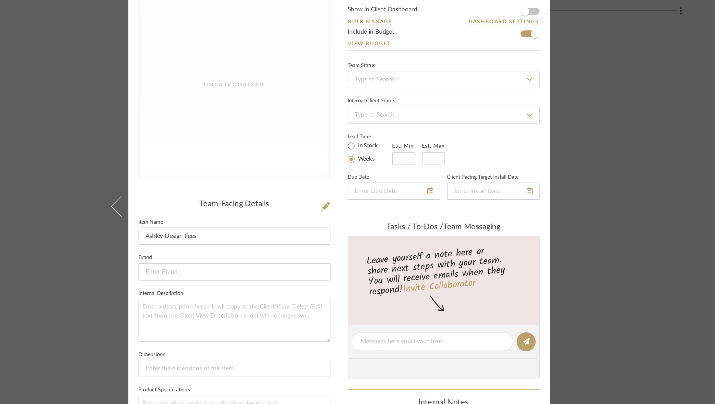
scroll to position [195, 0]
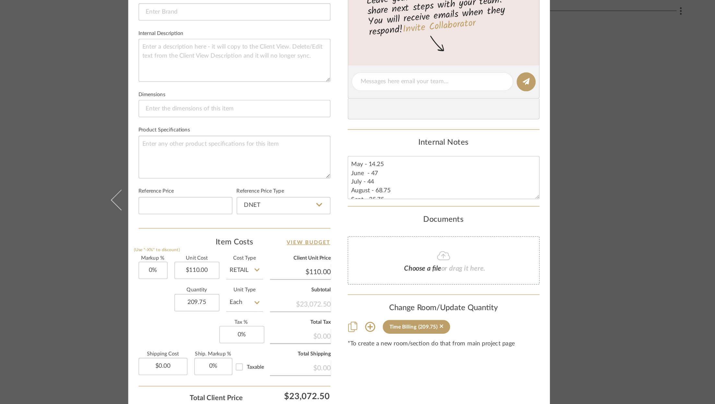
click at [566, 279] on div "Uncategorized FYDA - 655 City Park Time Billing [PERSON_NAME] Design Fees Team …" at bounding box center [357, 202] width 715 height 404
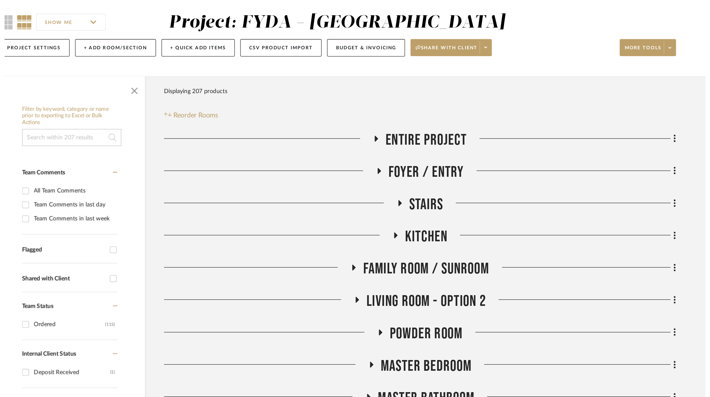
scroll to position [2908, 0]
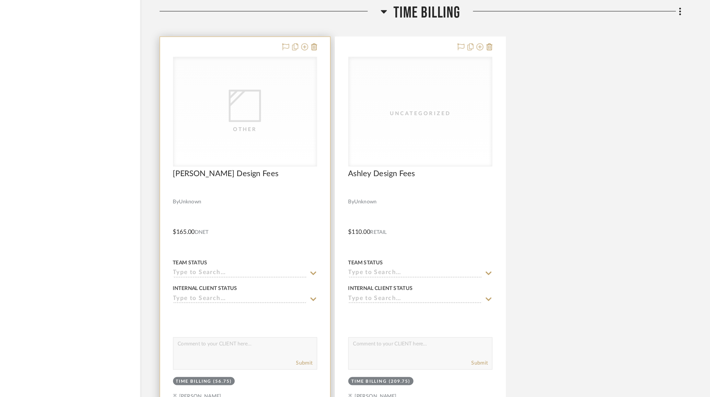
click at [0, 0] on icon at bounding box center [0, 0] width 0 height 0
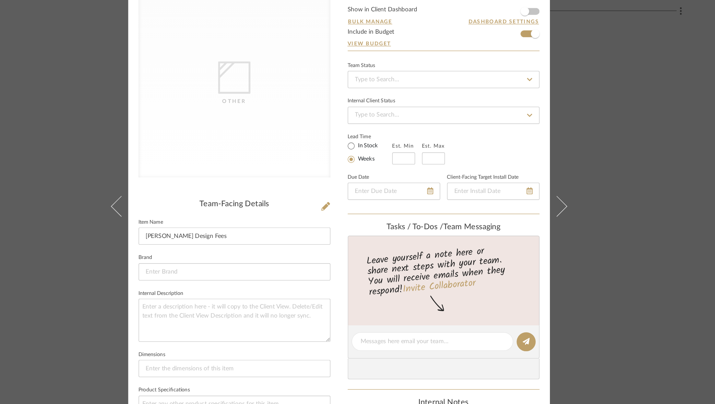
scroll to position [195, 0]
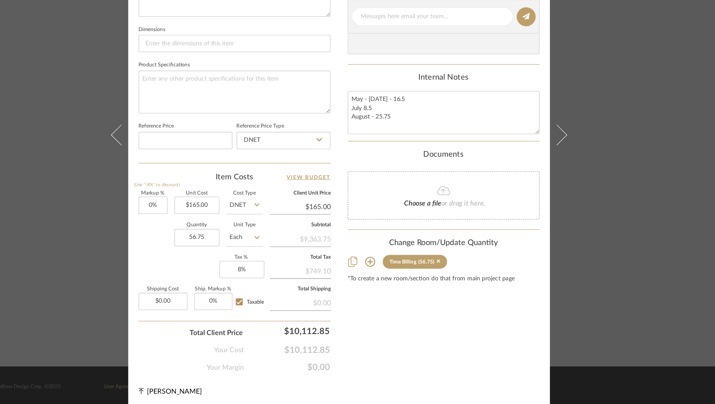
click at [581, 241] on div "Other FYDA - 655 City Park Time Billing [PERSON_NAME] Design Fees Team View Cli…" at bounding box center [357, 202] width 715 height 404
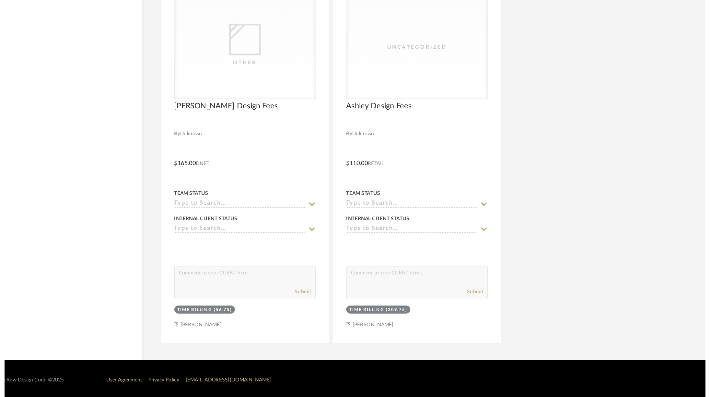
scroll to position [2908, 0]
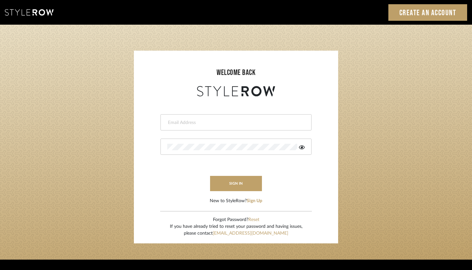
click at [221, 123] on input "email" at bounding box center [235, 122] width 136 height 6
type input "[PERSON_NAME][EMAIL_ADDRESS][DOMAIN_NAME]"
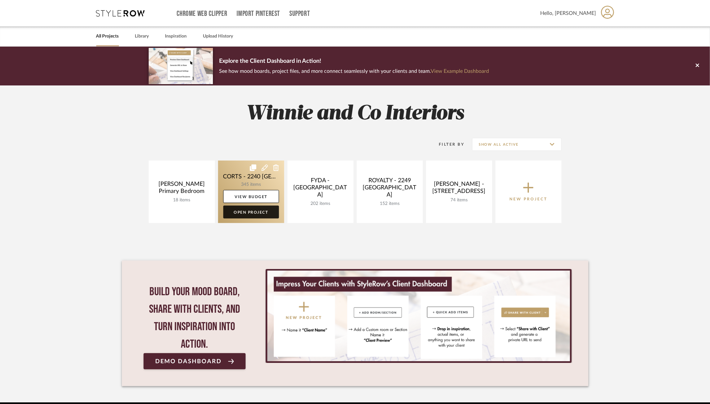
click at [256, 218] on link "Open Project" at bounding box center [251, 212] width 56 height 13
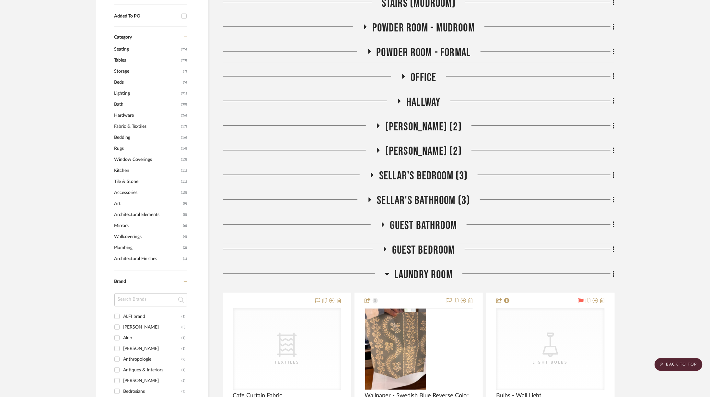
scroll to position [571, 0]
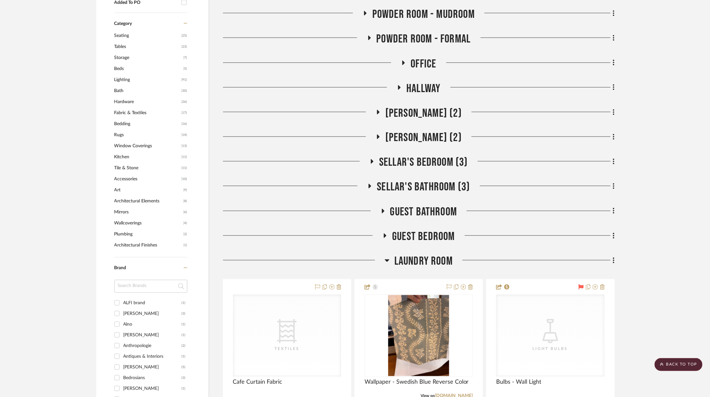
click at [424, 57] on span "Office" at bounding box center [424, 64] width 26 height 14
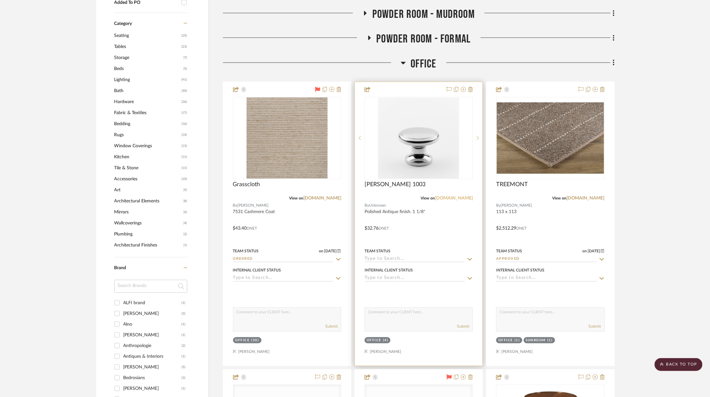
click at [450, 196] on link "classicbrass.com" at bounding box center [454, 198] width 38 height 5
click at [419, 144] on img "0" at bounding box center [418, 138] width 81 height 81
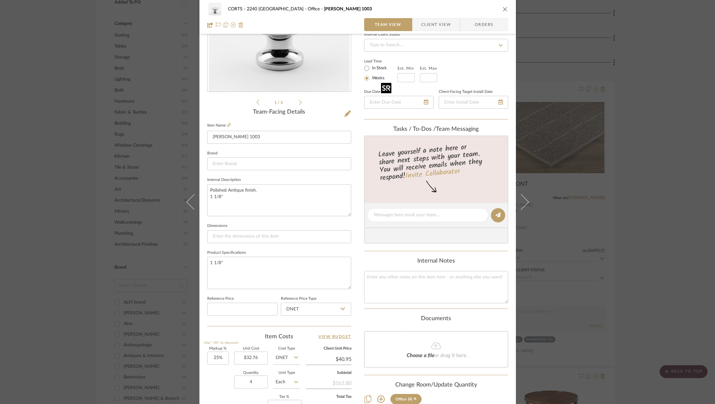
scroll to position [94, 0]
click at [227, 125] on icon at bounding box center [229, 125] width 4 height 4
drag, startPoint x: 224, startPoint y: 199, endPoint x: 204, endPoint y: 185, distance: 25.0
click at [204, 185] on div "CORTS - 2240 Tewksbury Office Hutter 1003 Team View Client View Orders 1 / 3 Te…" at bounding box center [357, 210] width 316 height 599
click at [637, 177] on div "CORTS - 2240 Tewksbury Office Hutter 1003 Team View Client View Orders 1 / 3 Te…" at bounding box center [357, 202] width 715 height 404
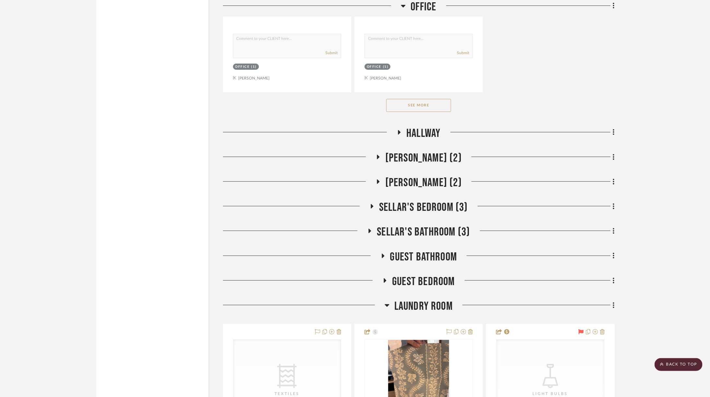
scroll to position [1450, 0]
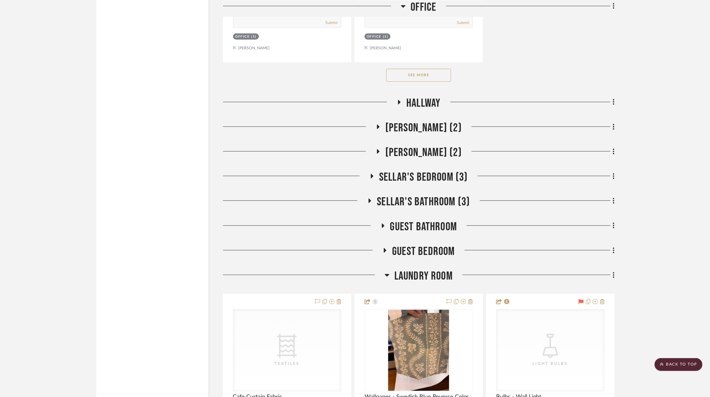
click at [429, 269] on span "Laundry Room" at bounding box center [423, 276] width 58 height 14
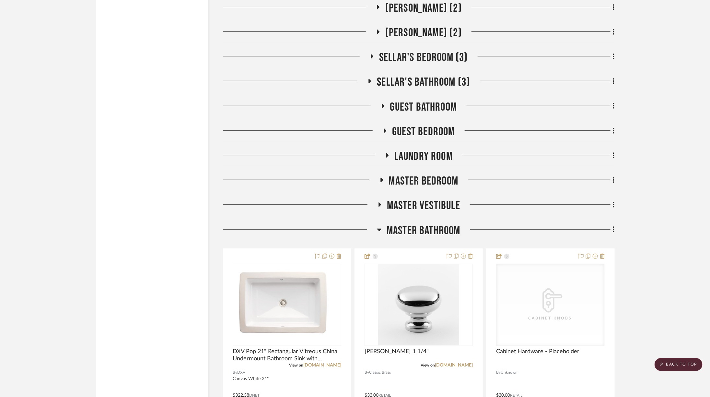
scroll to position [1569, 0]
click at [0, 0] on img at bounding box center [0, 0] width 0 height 0
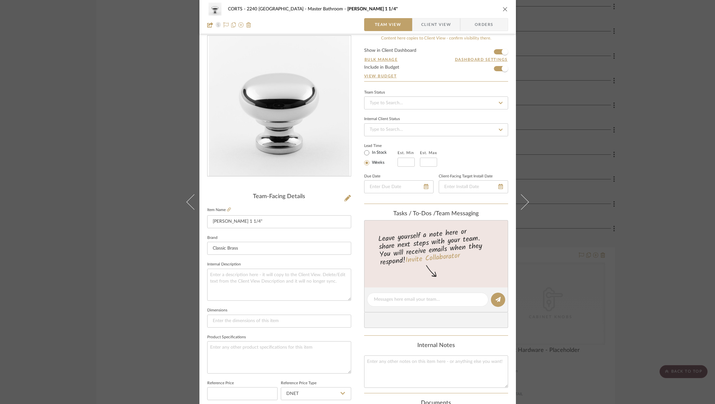
scroll to position [7, 0]
click at [640, 152] on div "CORTS - 2240 Tewksbury Master Bathroom Hutter 1 1/4" Team View Client View Orde…" at bounding box center [357, 202] width 715 height 404
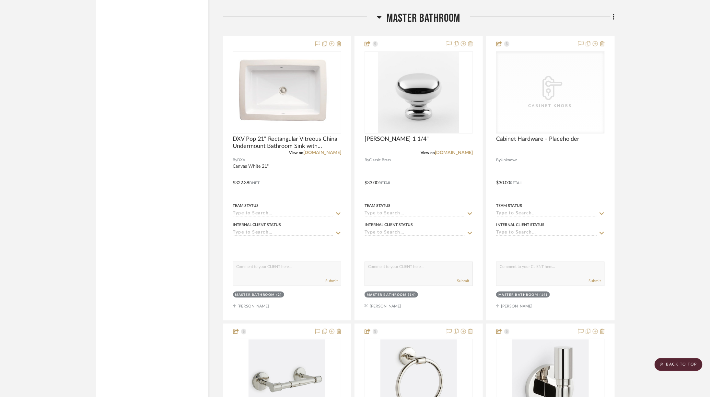
scroll to position [1780, 0]
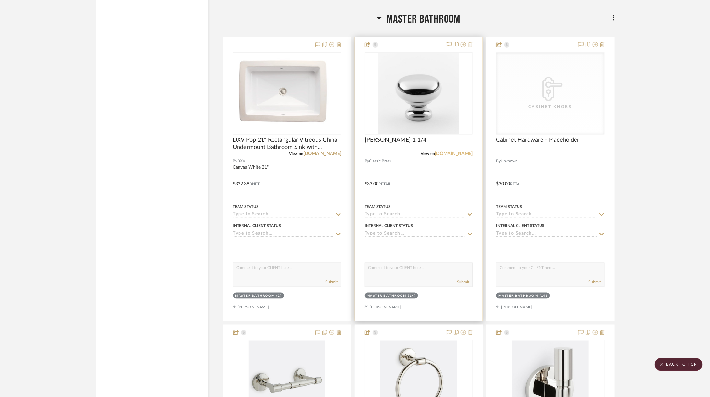
click at [436, 151] on link "focalpointhardware.com" at bounding box center [454, 153] width 38 height 5
